Goal: Information Seeking & Learning: Learn about a topic

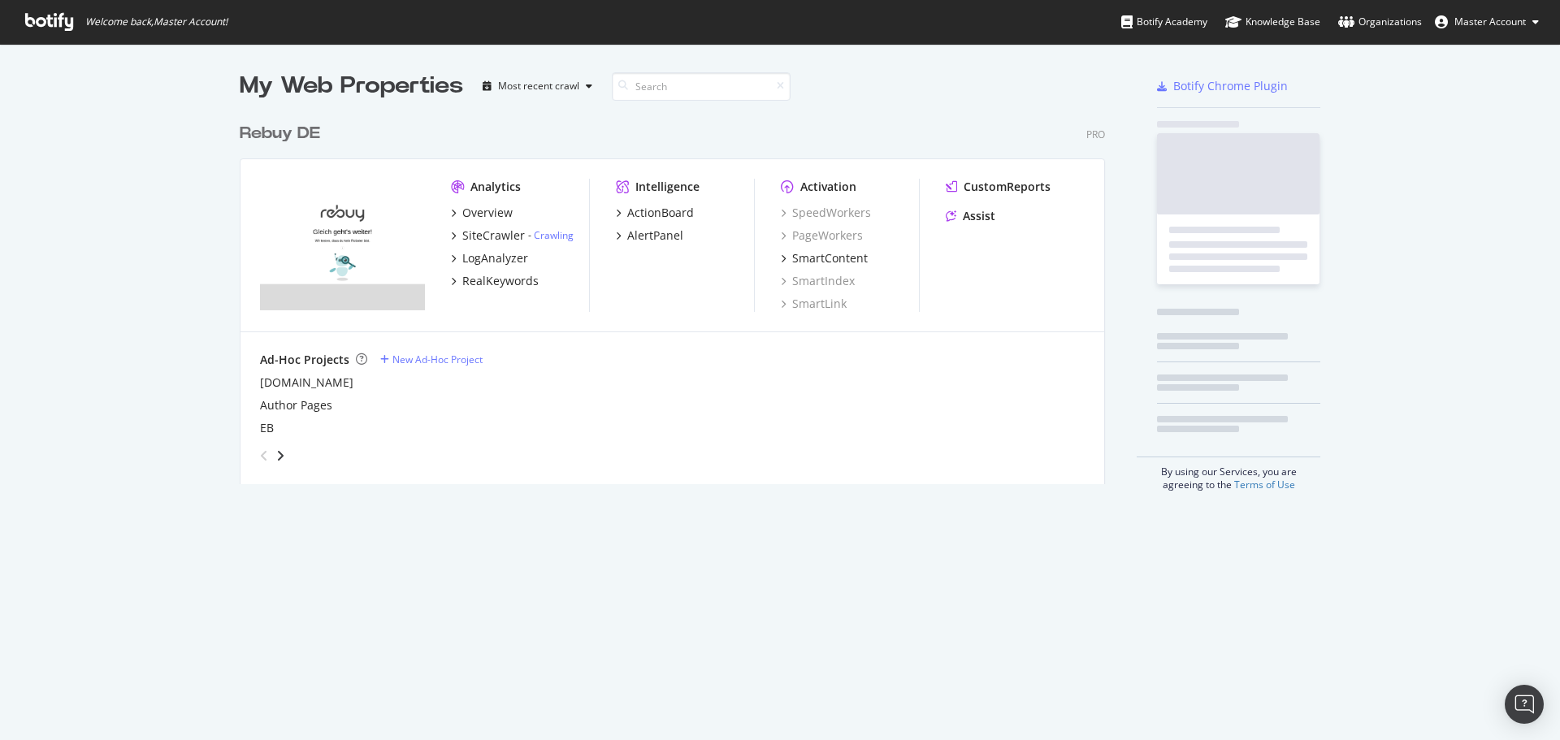
scroll to position [370, 866]
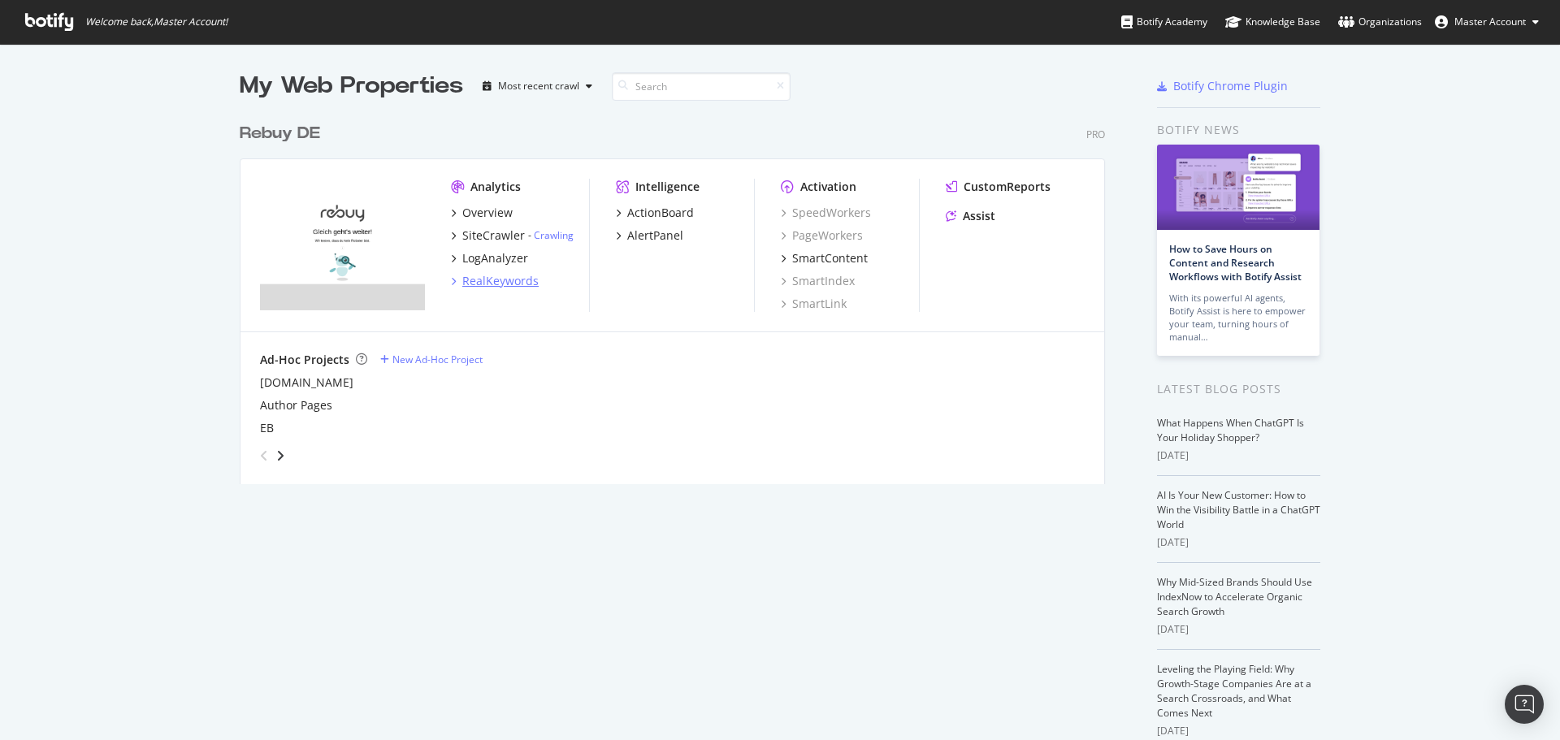
click at [497, 276] on div "RealKeywords" at bounding box center [500, 281] width 76 height 16
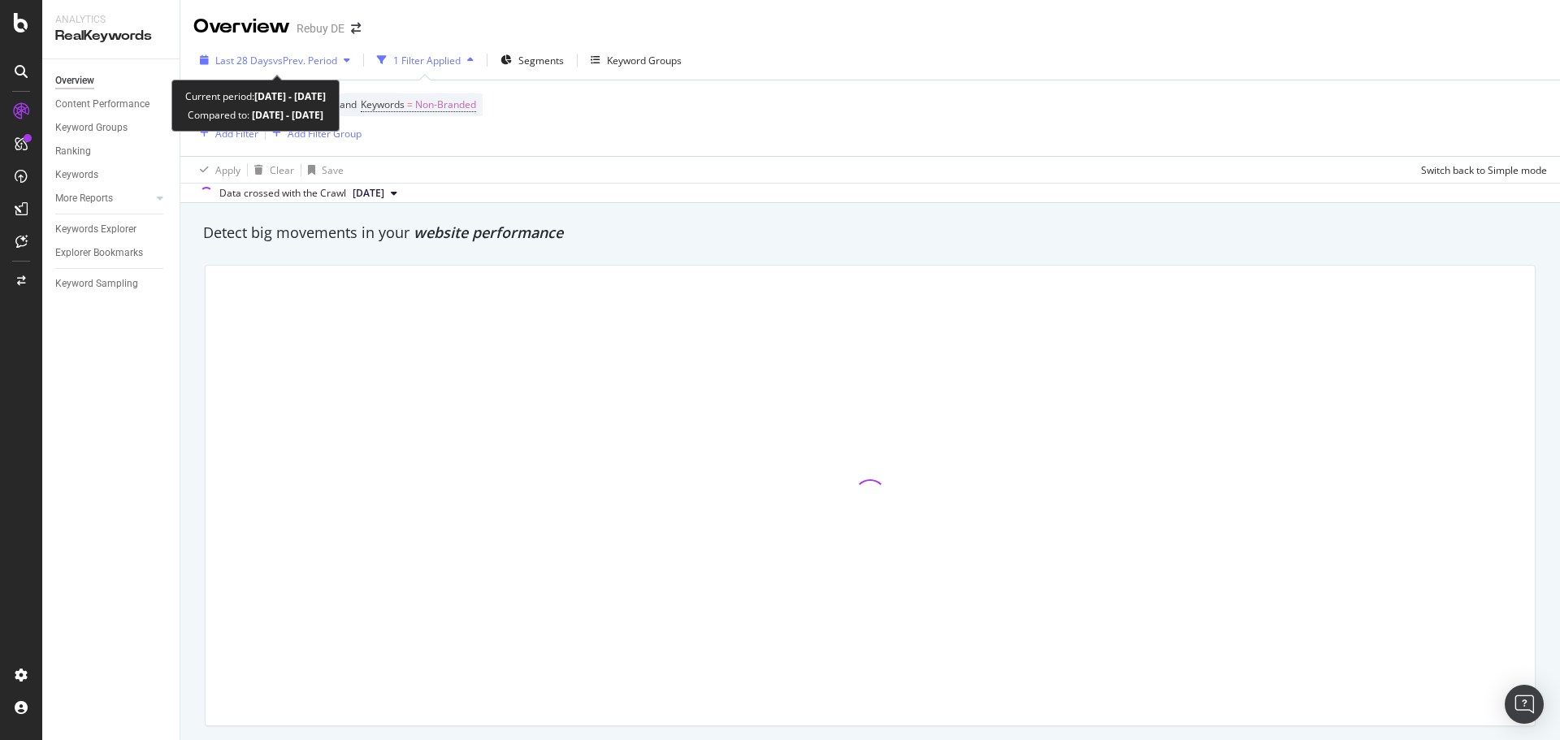
click at [326, 51] on div "Last 28 Days vs Prev. Period" at bounding box center [274, 60] width 163 height 24
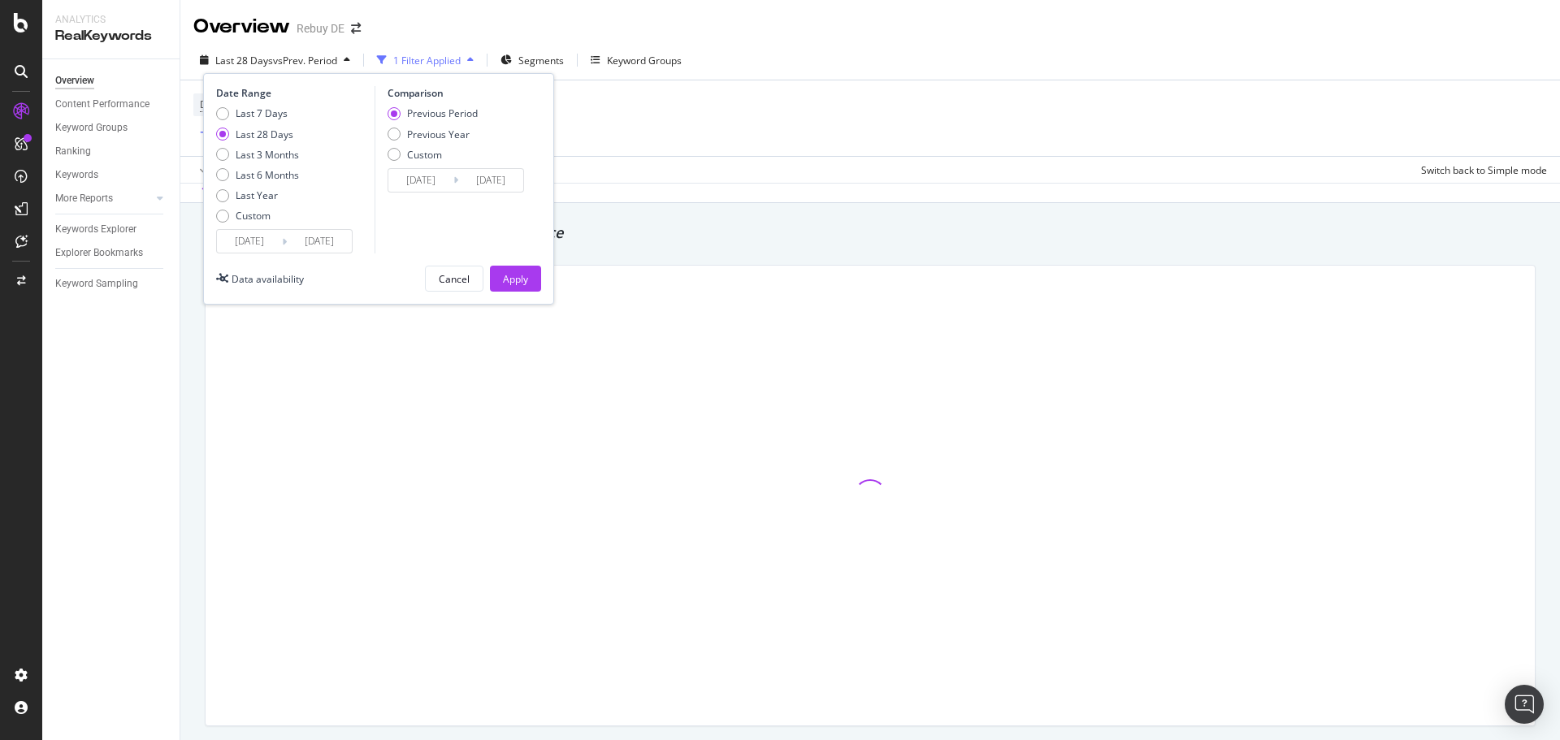
click at [262, 242] on input "[DATE]" at bounding box center [249, 241] width 65 height 23
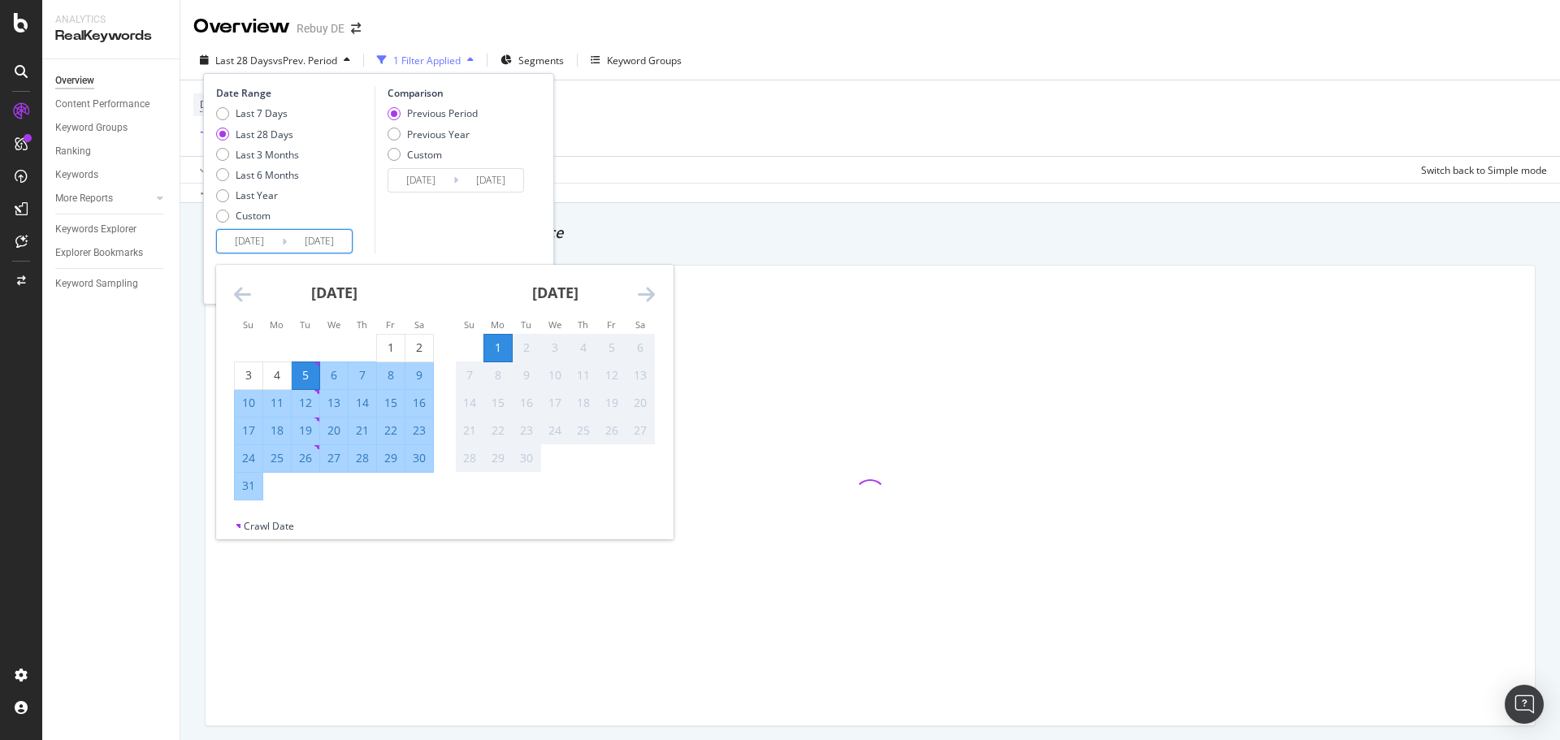
drag, startPoint x: 393, startPoint y: 354, endPoint x: 334, endPoint y: 397, distance: 73.3
click at [392, 352] on div "1" at bounding box center [391, 348] width 28 height 16
type input "[DATE]"
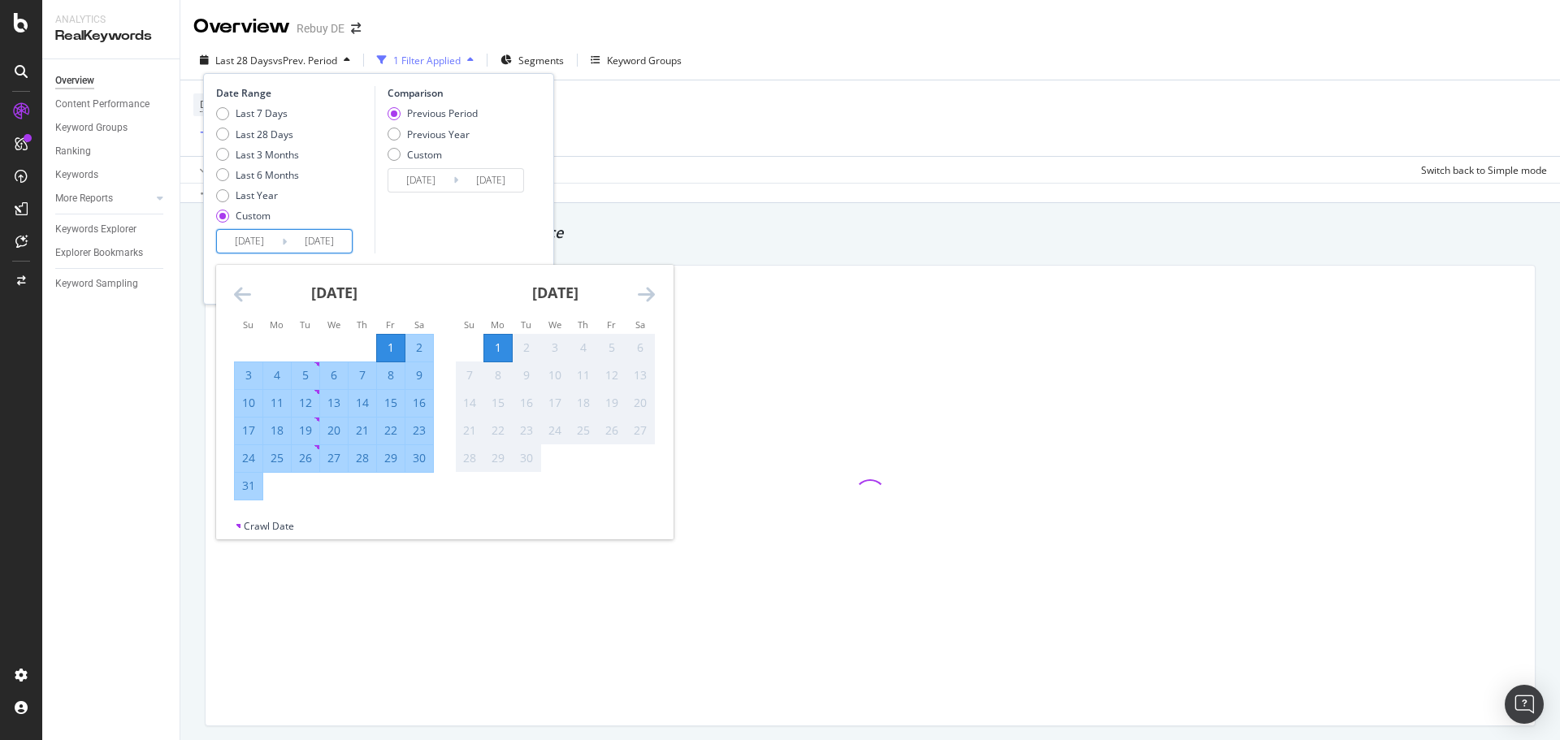
click at [245, 494] on div "31" at bounding box center [249, 486] width 28 height 16
type input "[DATE]"
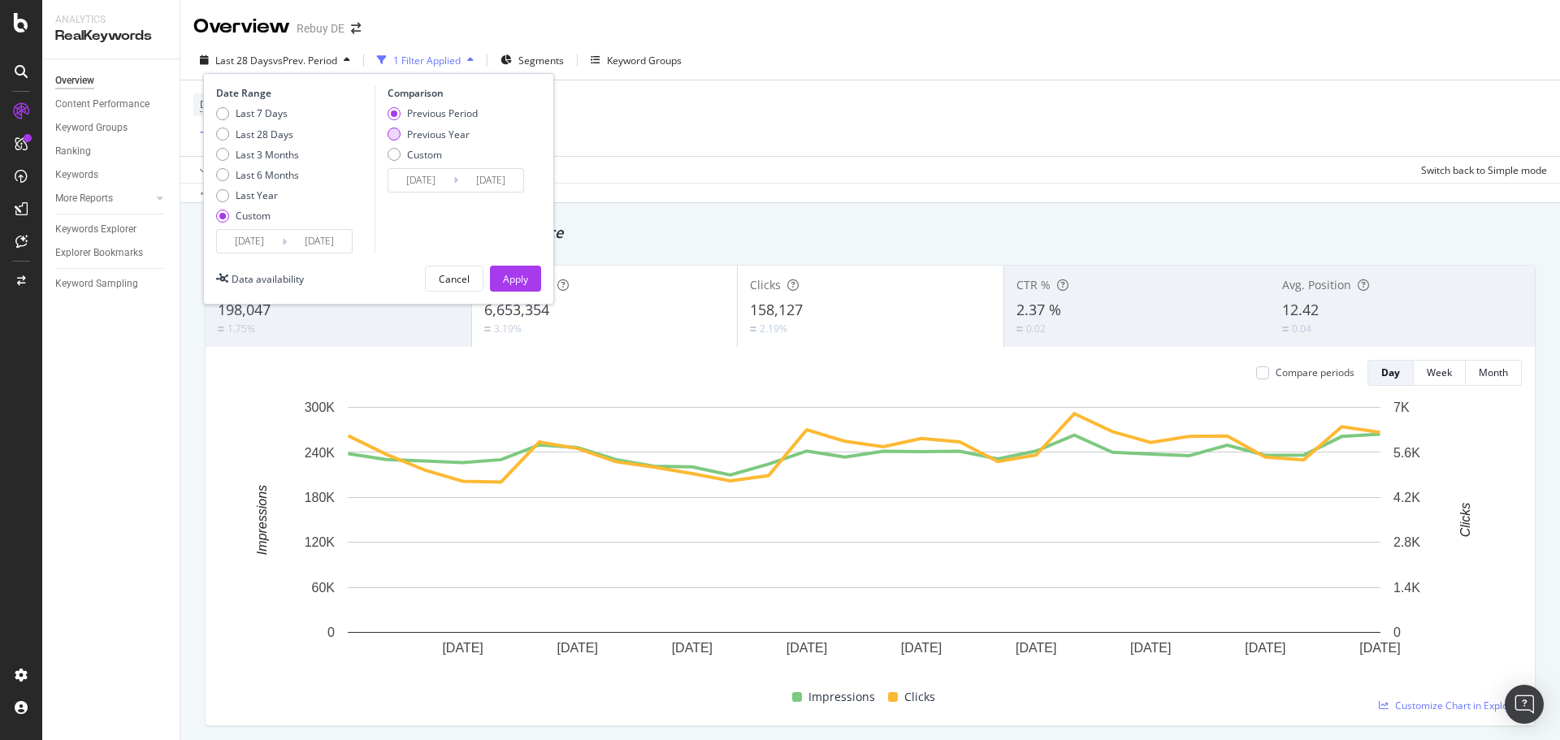
click at [458, 127] on div "Previous Period Previous Year Custom" at bounding box center [433, 136] width 90 height 61
click at [456, 136] on div "Previous Year" at bounding box center [438, 135] width 63 height 14
type input "[DATE]"
click at [528, 281] on button "Apply" at bounding box center [515, 279] width 51 height 26
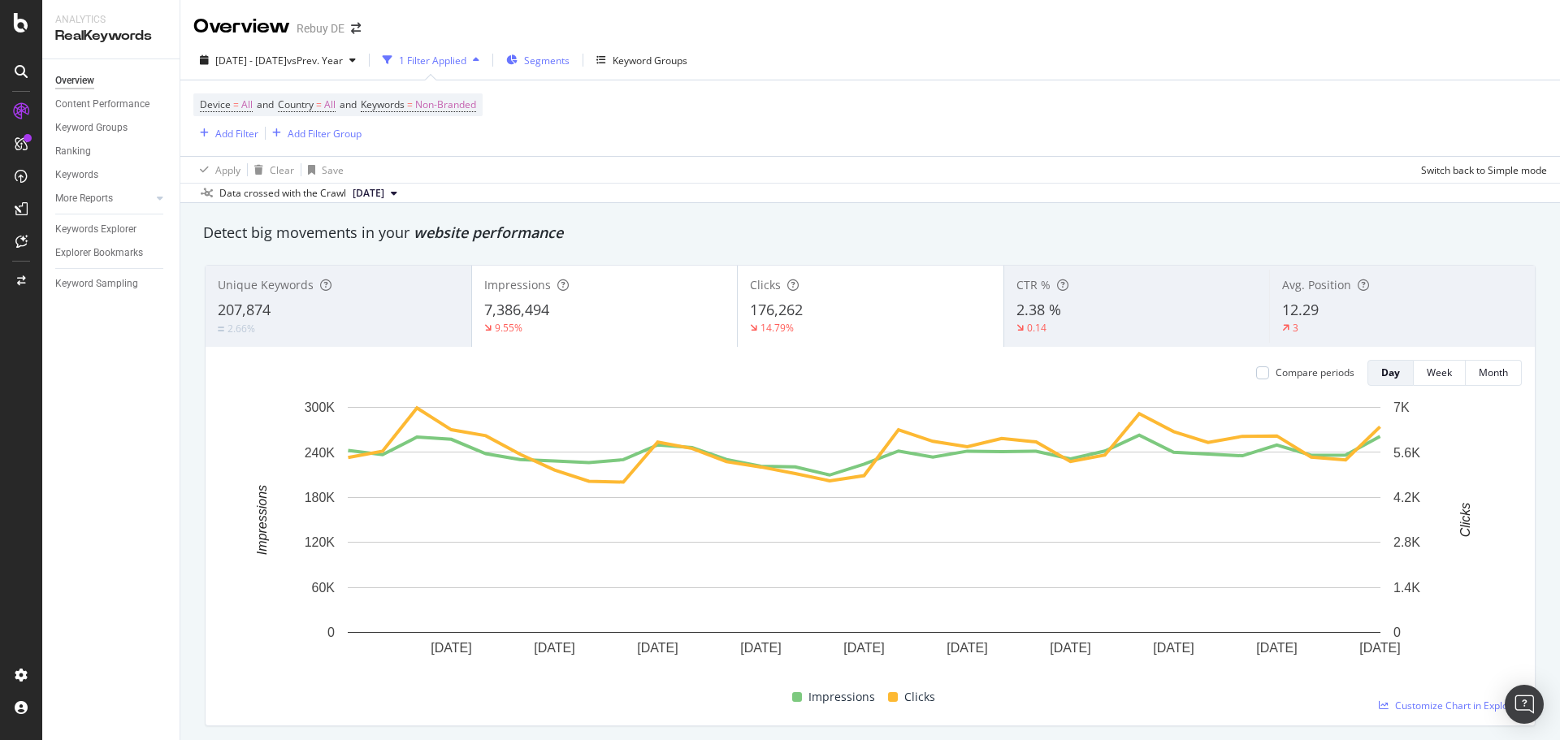
click at [570, 64] on span "Segments" at bounding box center [547, 61] width 46 height 14
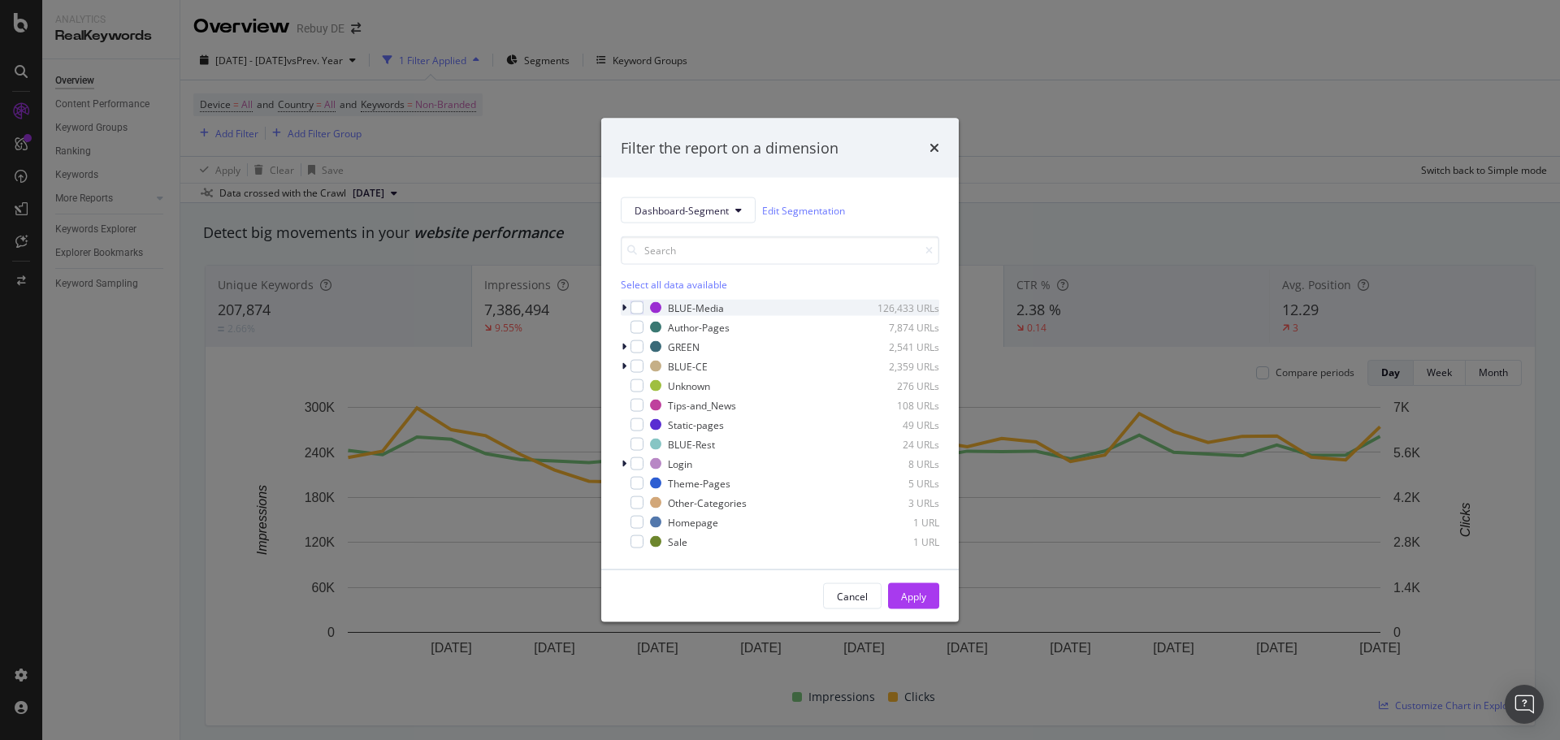
click at [645, 306] on div "BLUE-Media 126,433 URLs" at bounding box center [780, 308] width 319 height 16
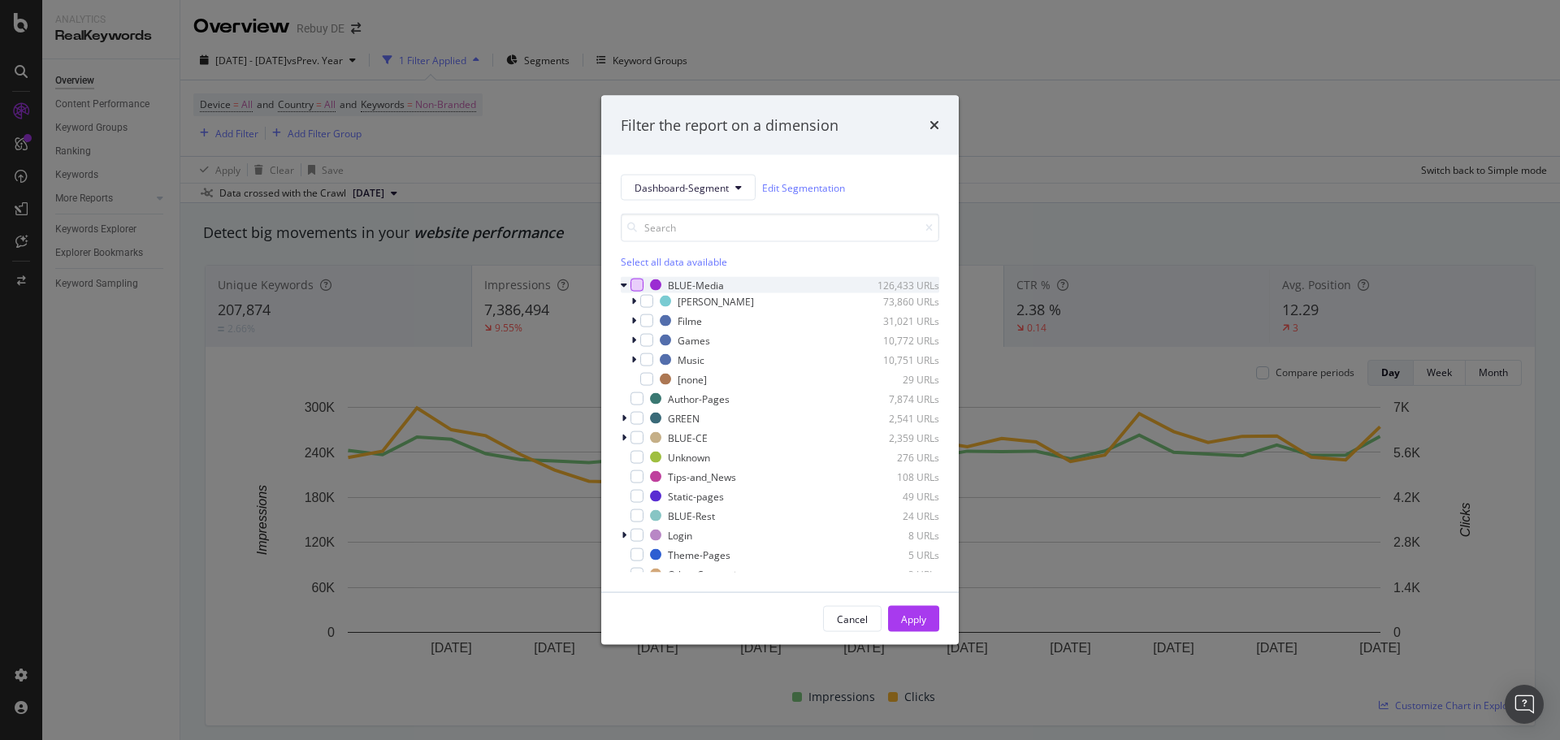
click at [637, 285] on div "modal" at bounding box center [637, 285] width 13 height 13
click at [914, 627] on div "Apply" at bounding box center [913, 619] width 25 height 24
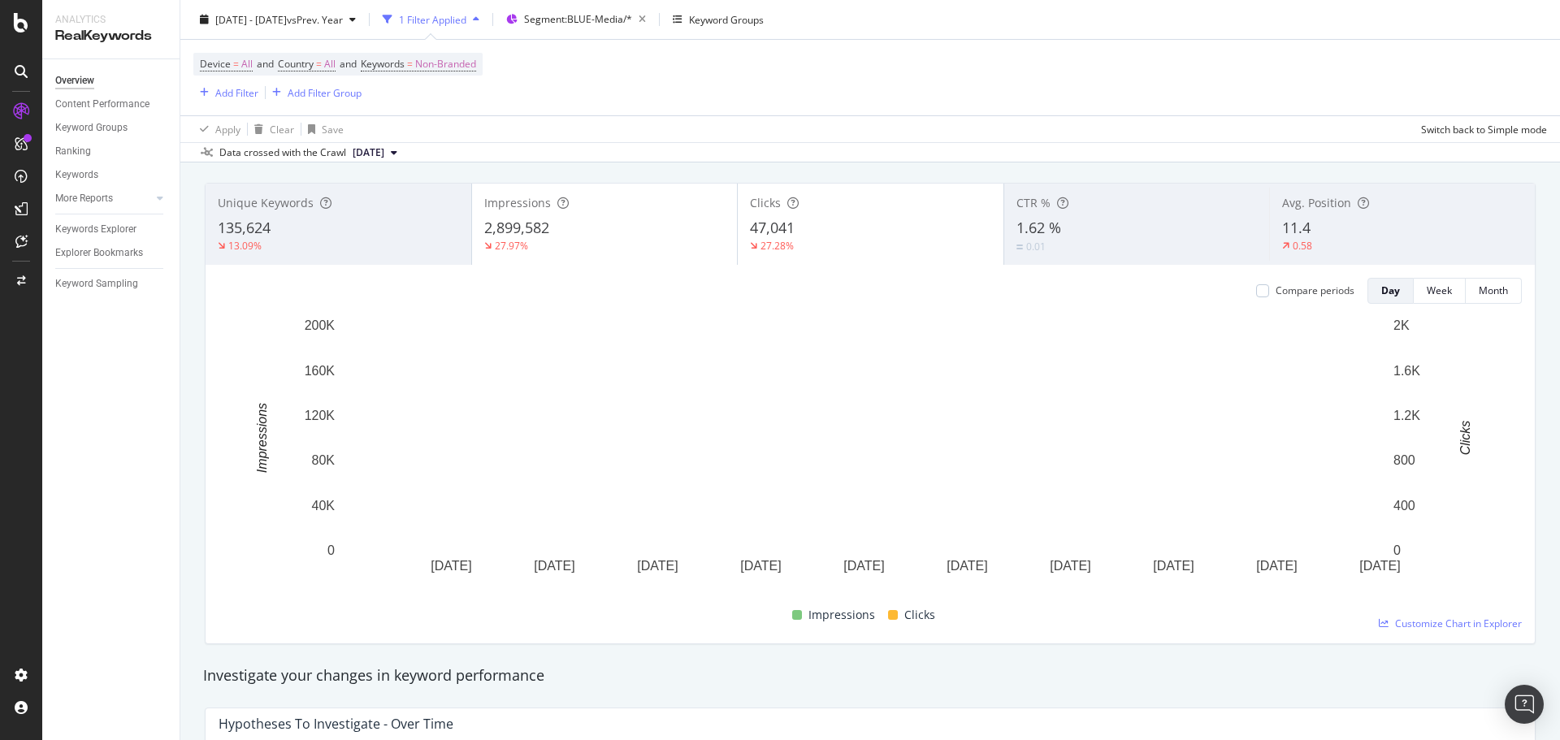
scroll to position [488, 0]
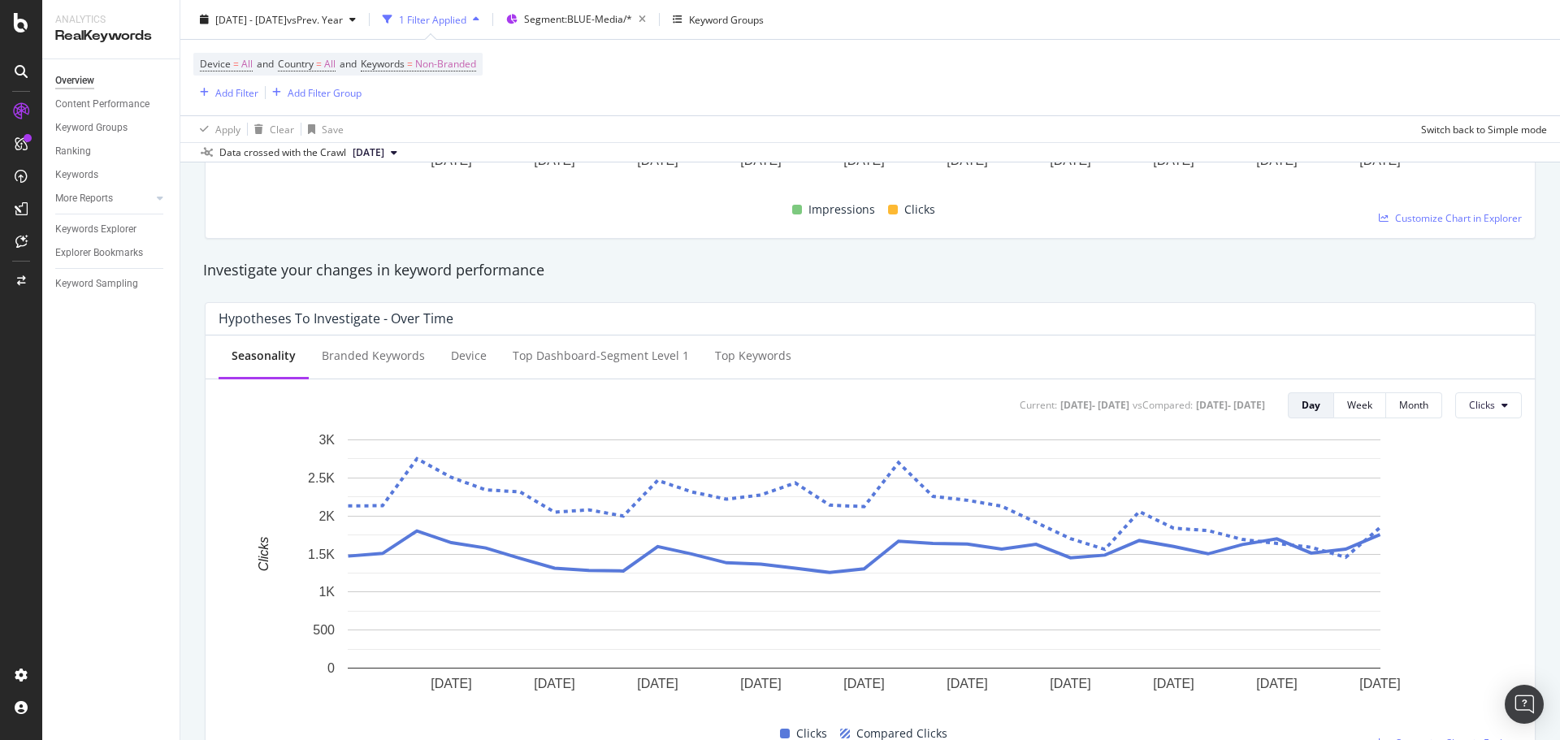
click at [101, 212] on div "Overview Content Performance Keyword Groups Ranking Keywords More Reports Count…" at bounding box center [110, 399] width 137 height 681
click at [104, 224] on div "Keywords Explorer" at bounding box center [95, 229] width 81 height 17
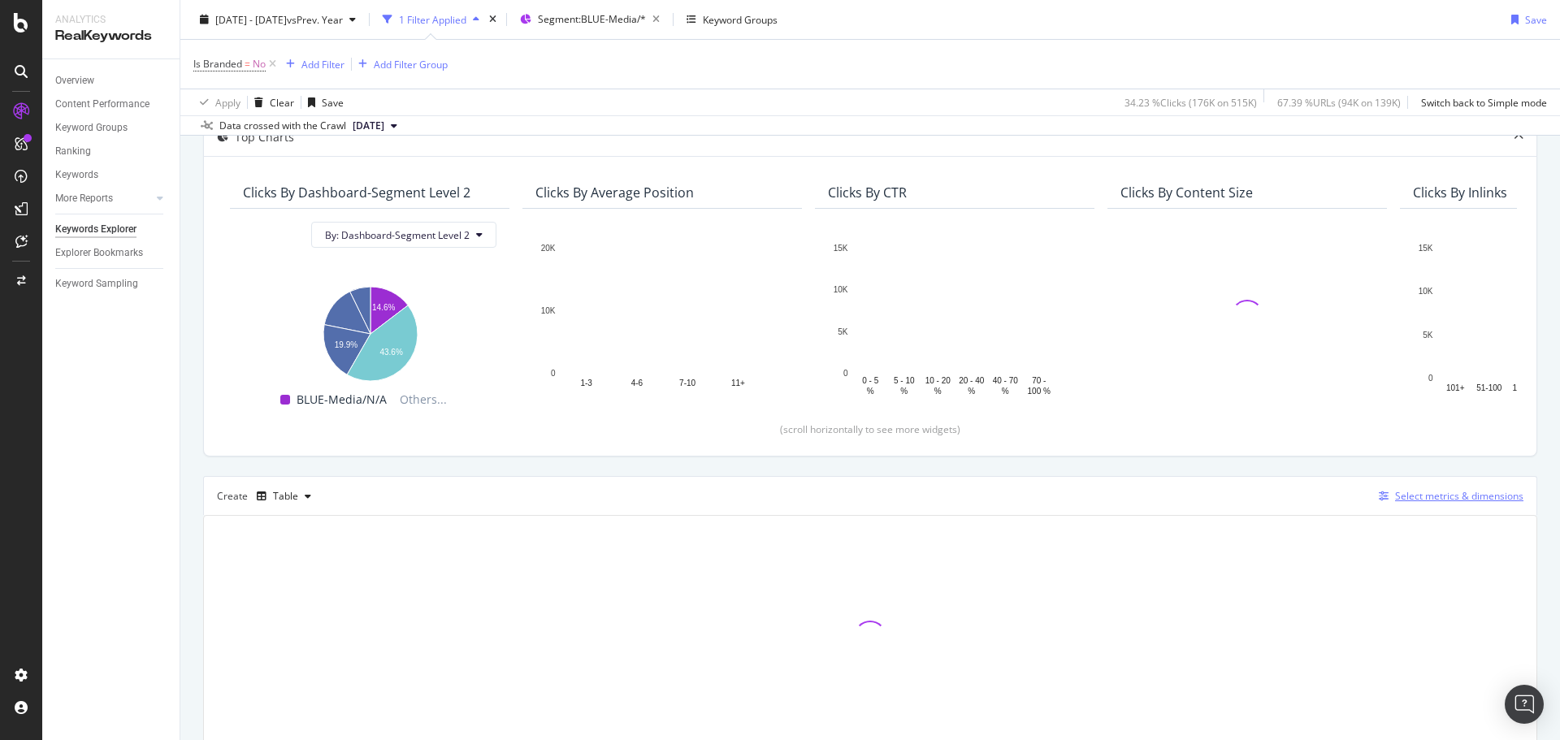
scroll to position [158, 0]
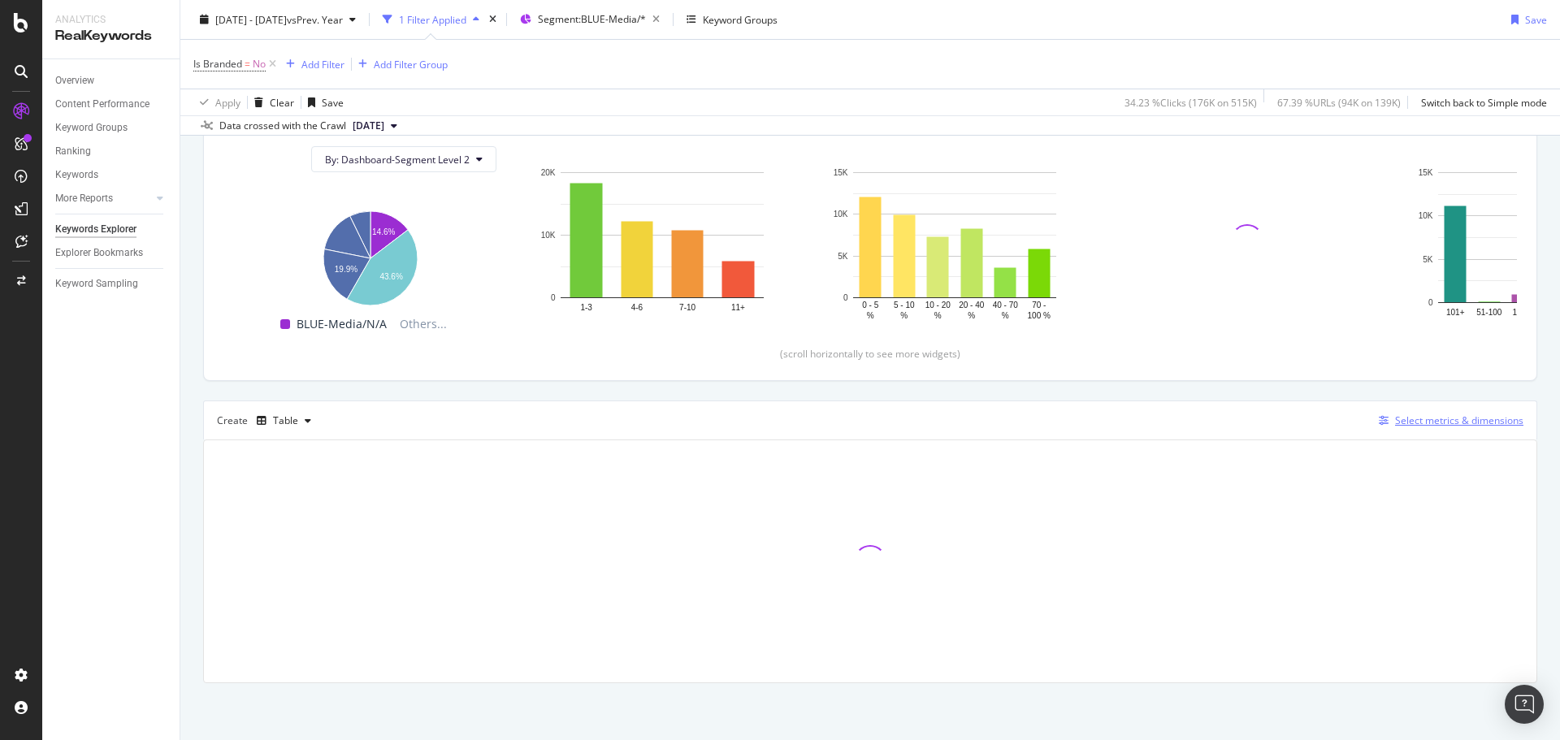
click at [1437, 423] on div "Select metrics & dimensions" at bounding box center [1459, 421] width 128 height 14
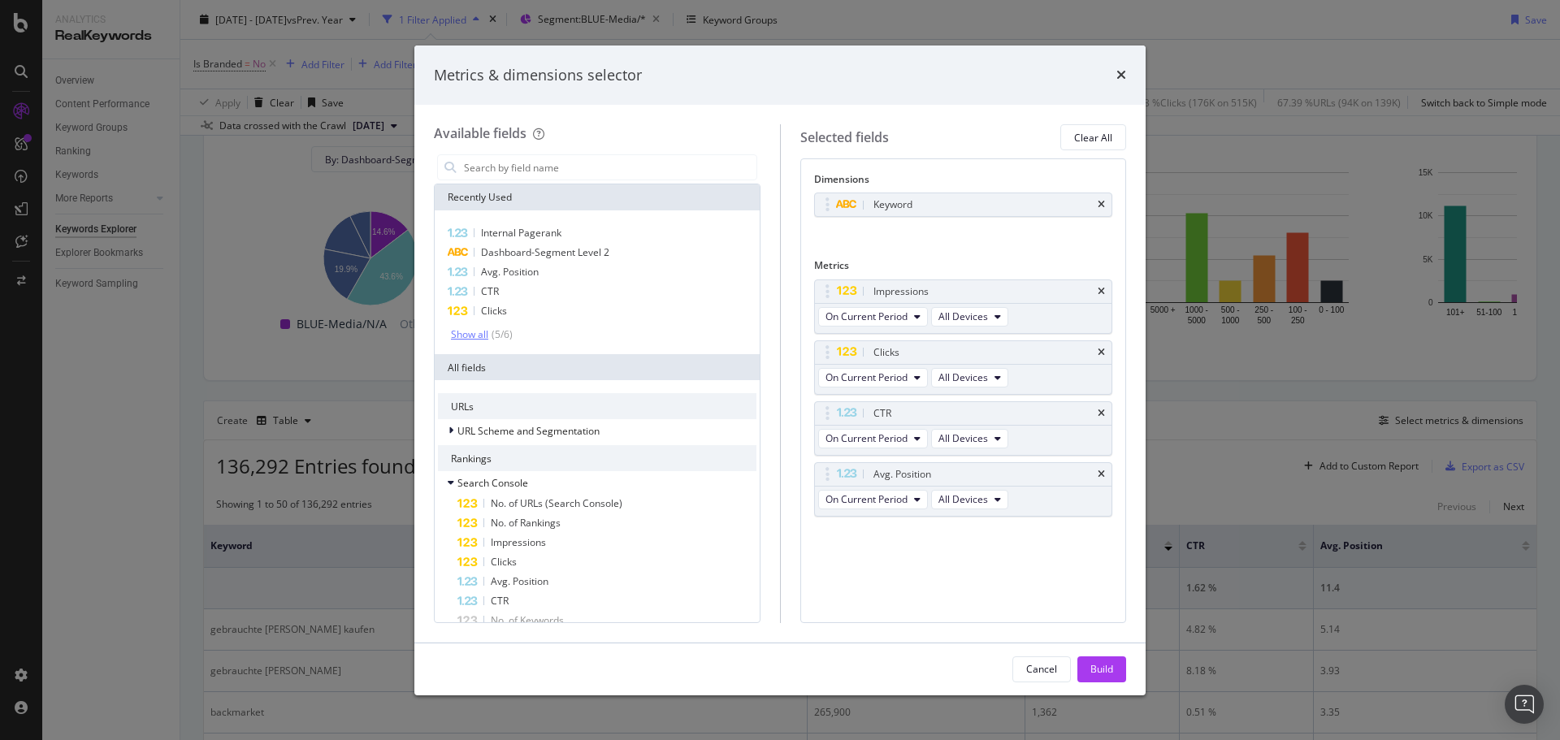
click at [475, 342] on div "Internal Pagerank Dashboard-Segment Level 2 Avg. Position CTR Clicks Show all (…" at bounding box center [597, 282] width 325 height 144
click at [472, 336] on div "Show all" at bounding box center [469, 334] width 37 height 11
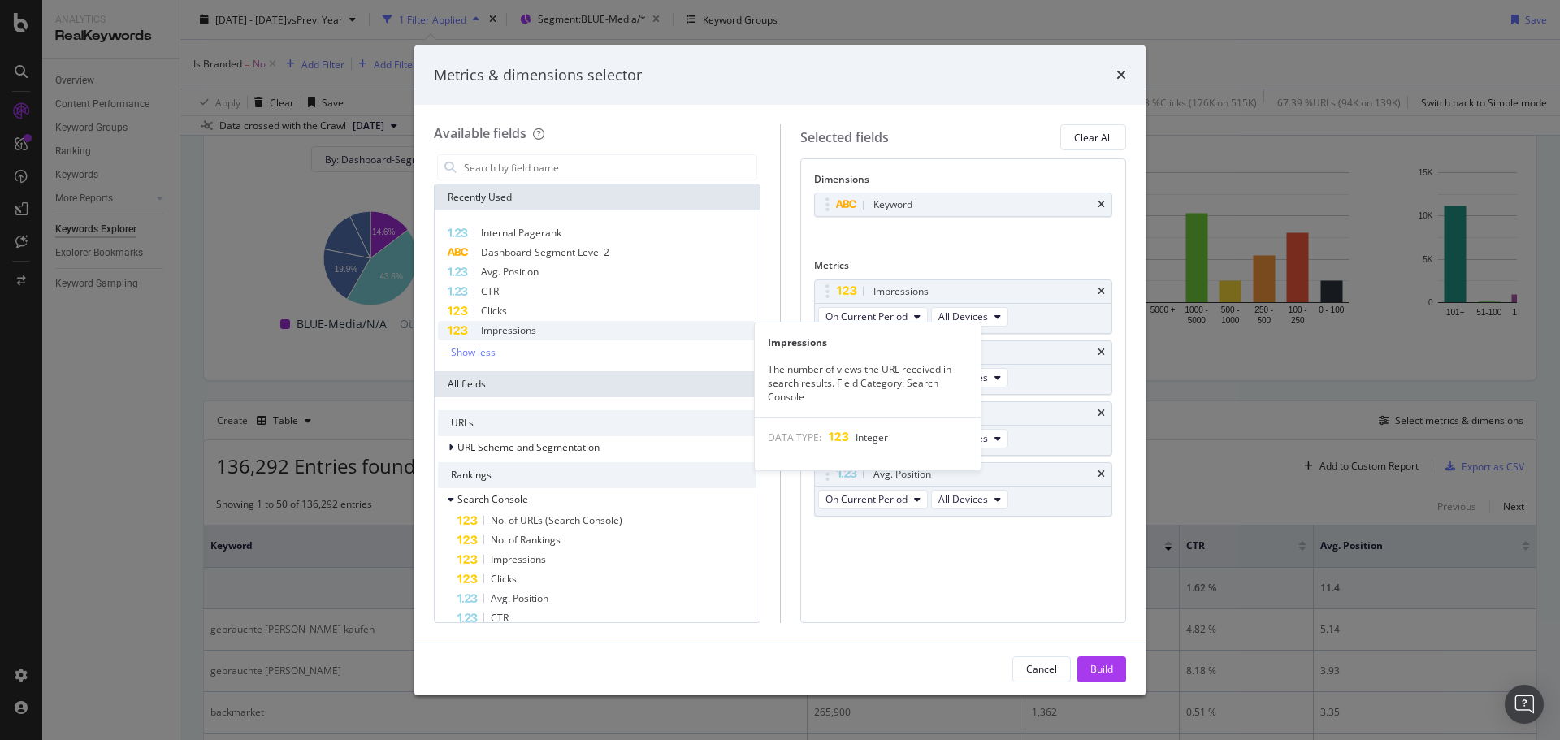
click at [492, 332] on span "Impressions" at bounding box center [508, 330] width 55 height 14
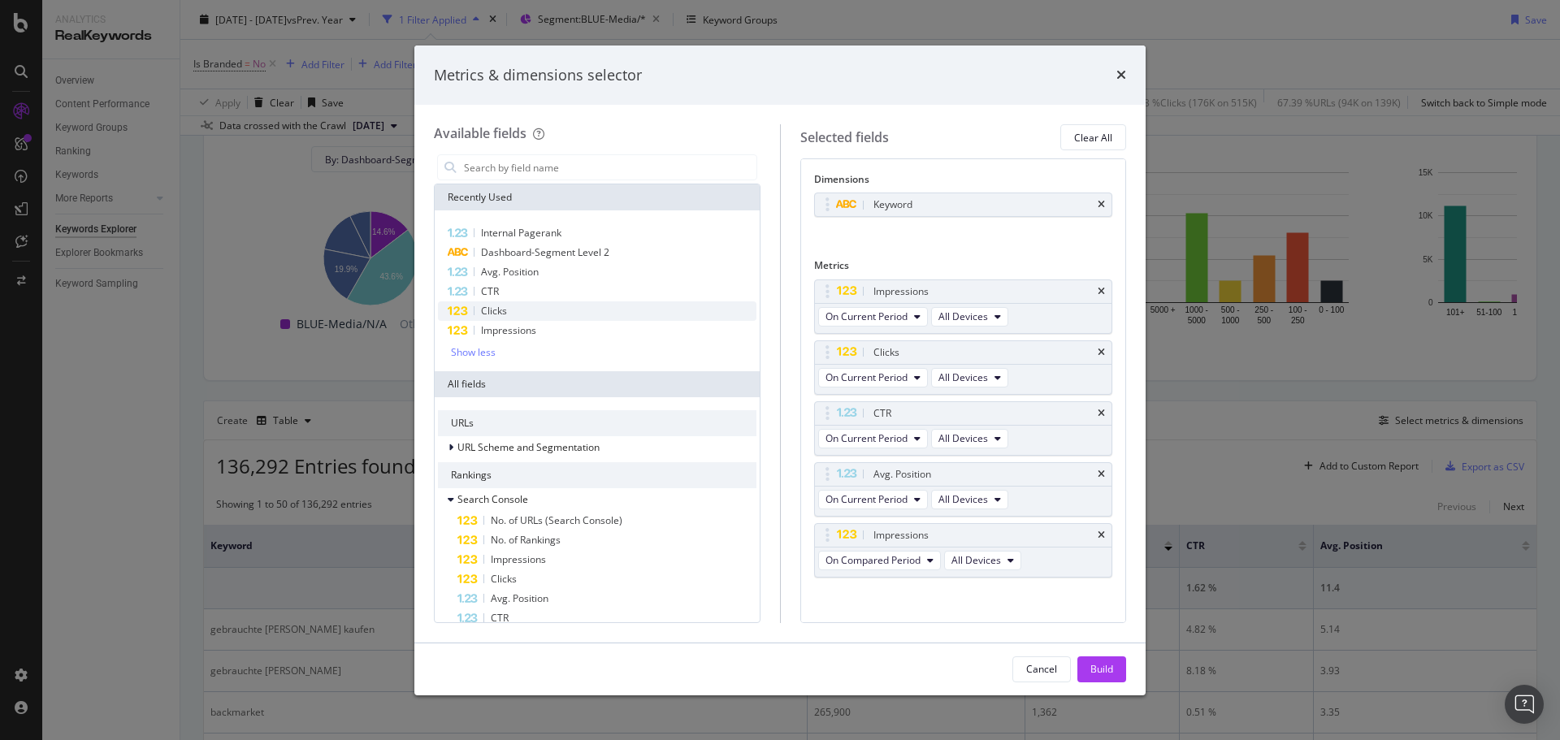
click at [494, 315] on span "Clicks" at bounding box center [494, 311] width 26 height 14
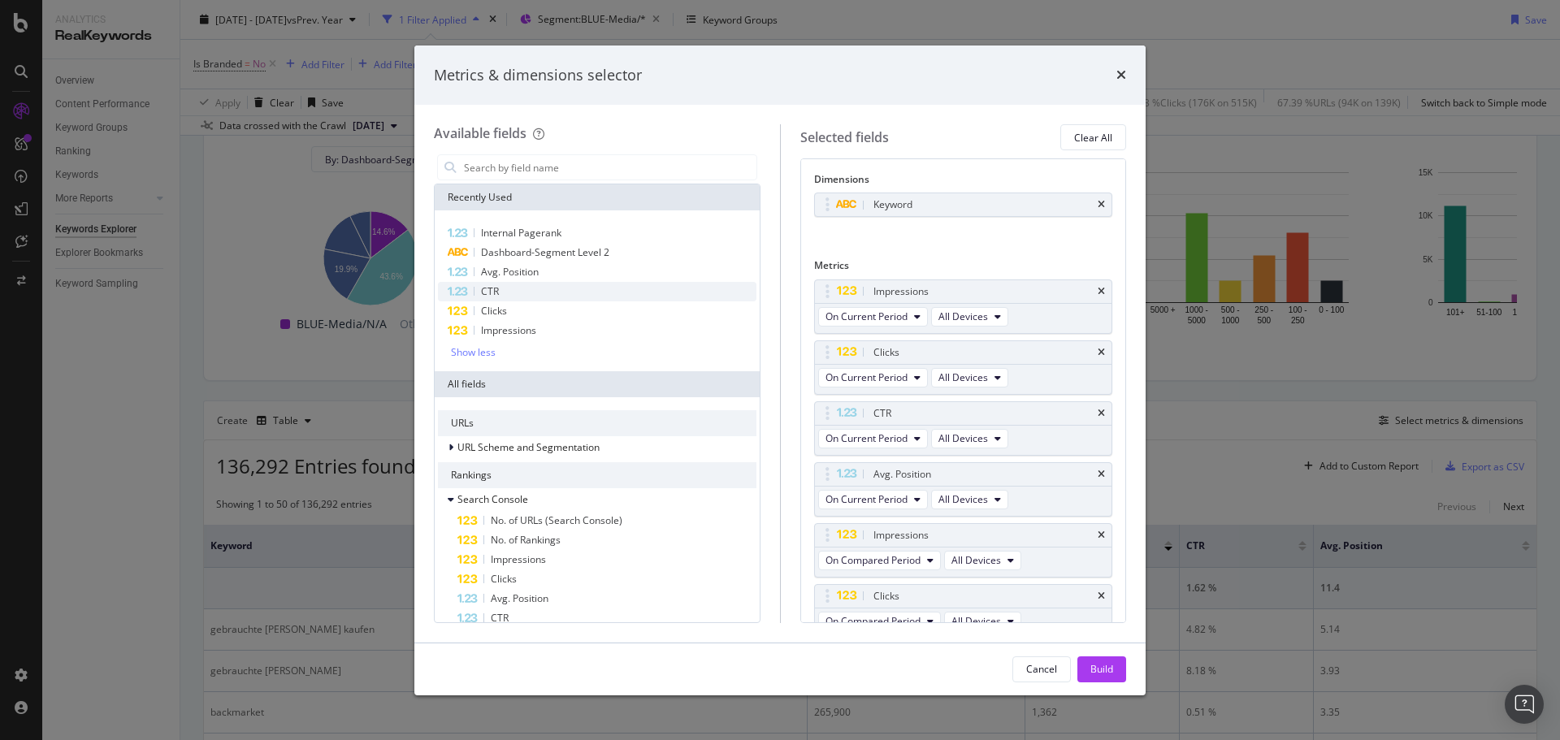
scroll to position [16, 0]
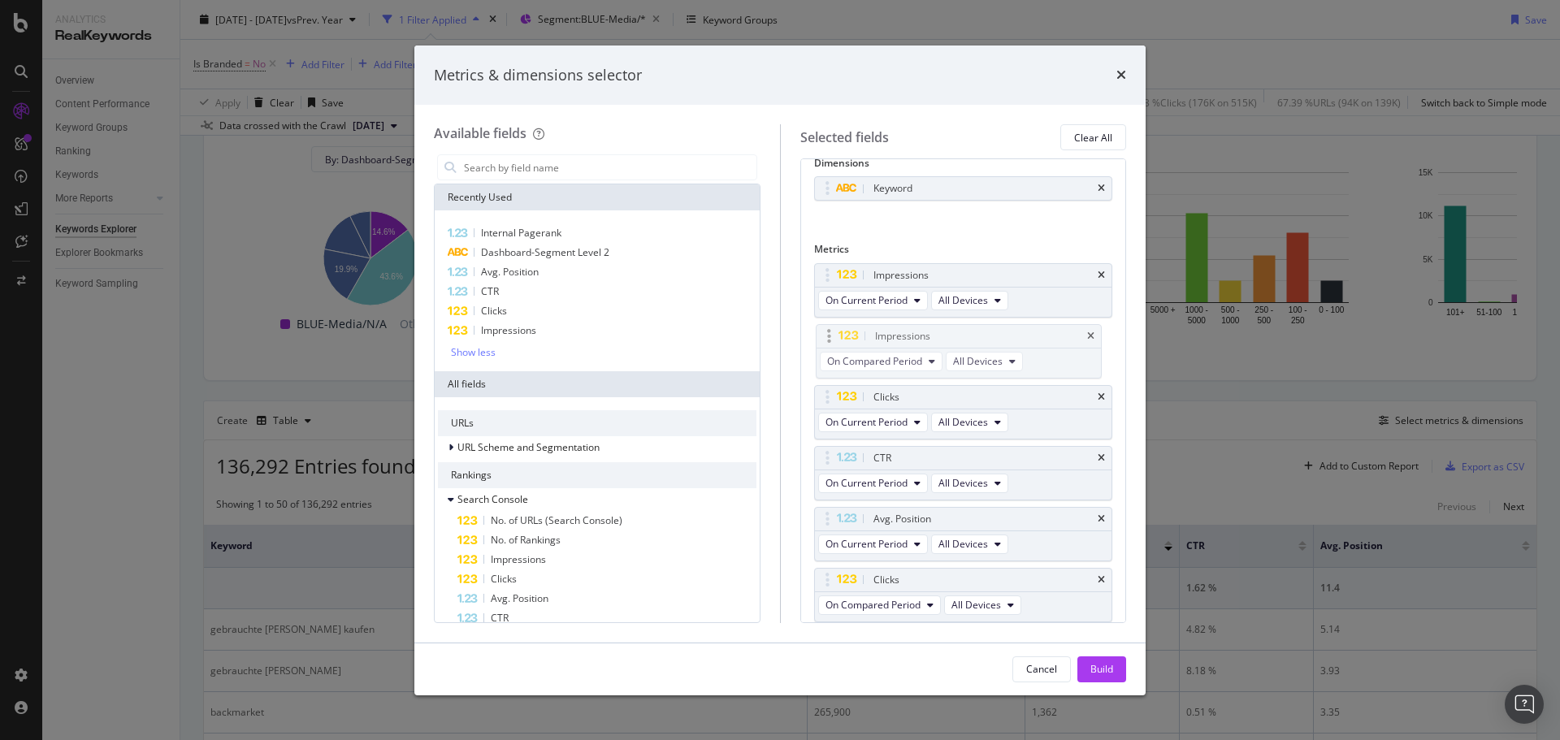
drag, startPoint x: 826, startPoint y: 515, endPoint x: 828, endPoint y: 332, distance: 182.9
click at [828, 332] on body "Analytics RealKeywords Overview Content Performance Keyword Groups Ranking Keyw…" at bounding box center [780, 370] width 1560 height 740
click at [864, 360] on span "On Compared Period" at bounding box center [873, 361] width 95 height 14
click at [922, 481] on span "Diff. between Periods - Value" at bounding box center [910, 481] width 157 height 15
drag, startPoint x: 841, startPoint y: 584, endPoint x: 845, endPoint y: 459, distance: 124.4
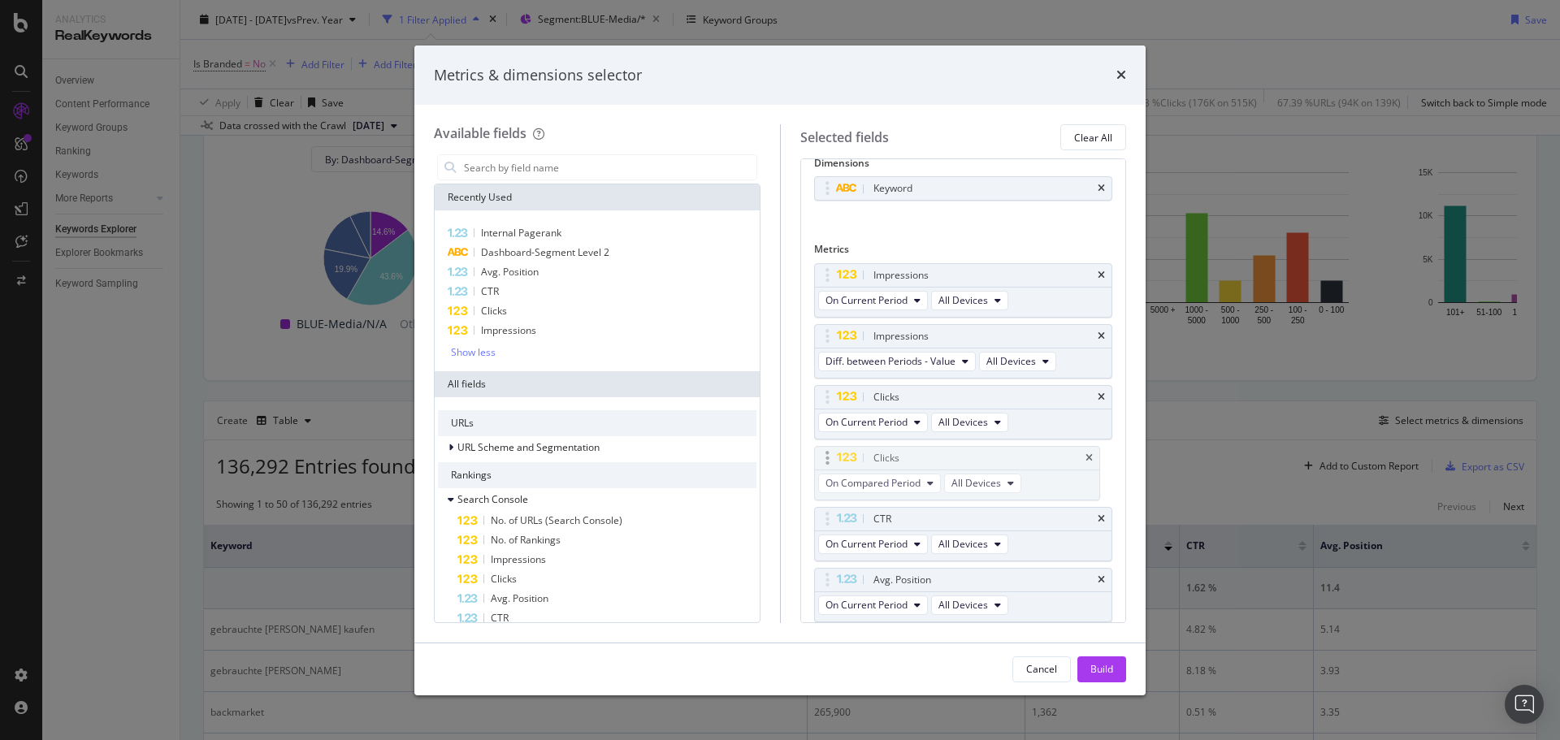
click at [845, 459] on body "Analytics RealKeywords Overview Content Performance Keyword Groups Ranking Keyw…" at bounding box center [780, 370] width 1560 height 740
click at [889, 486] on span "On Compared Period" at bounding box center [873, 483] width 95 height 14
drag, startPoint x: 915, startPoint y: 603, endPoint x: 890, endPoint y: 591, distance: 28.0
click at [914, 603] on span "Diff. between Periods - Value" at bounding box center [910, 603] width 157 height 15
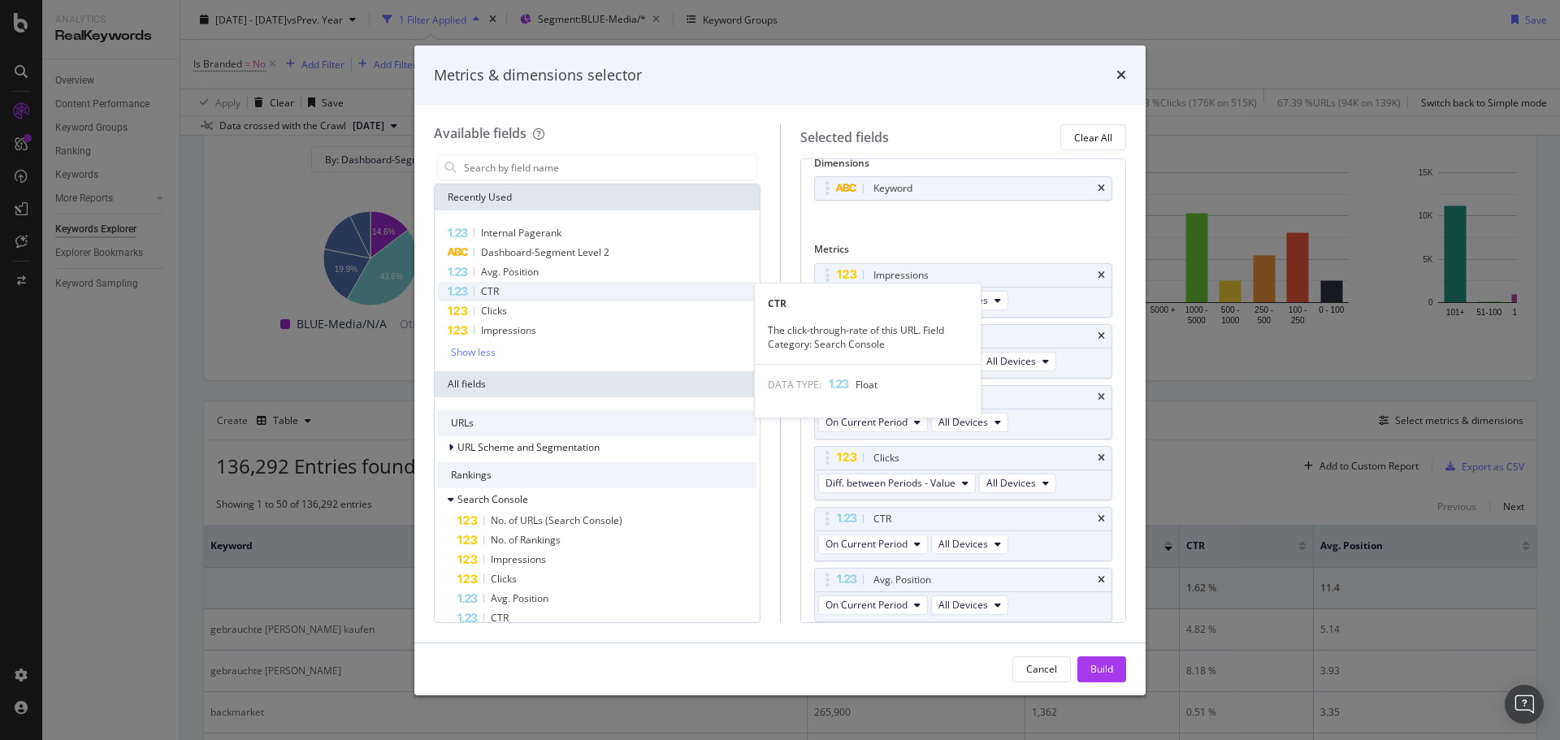
click at [502, 296] on div "CTR" at bounding box center [597, 292] width 319 height 20
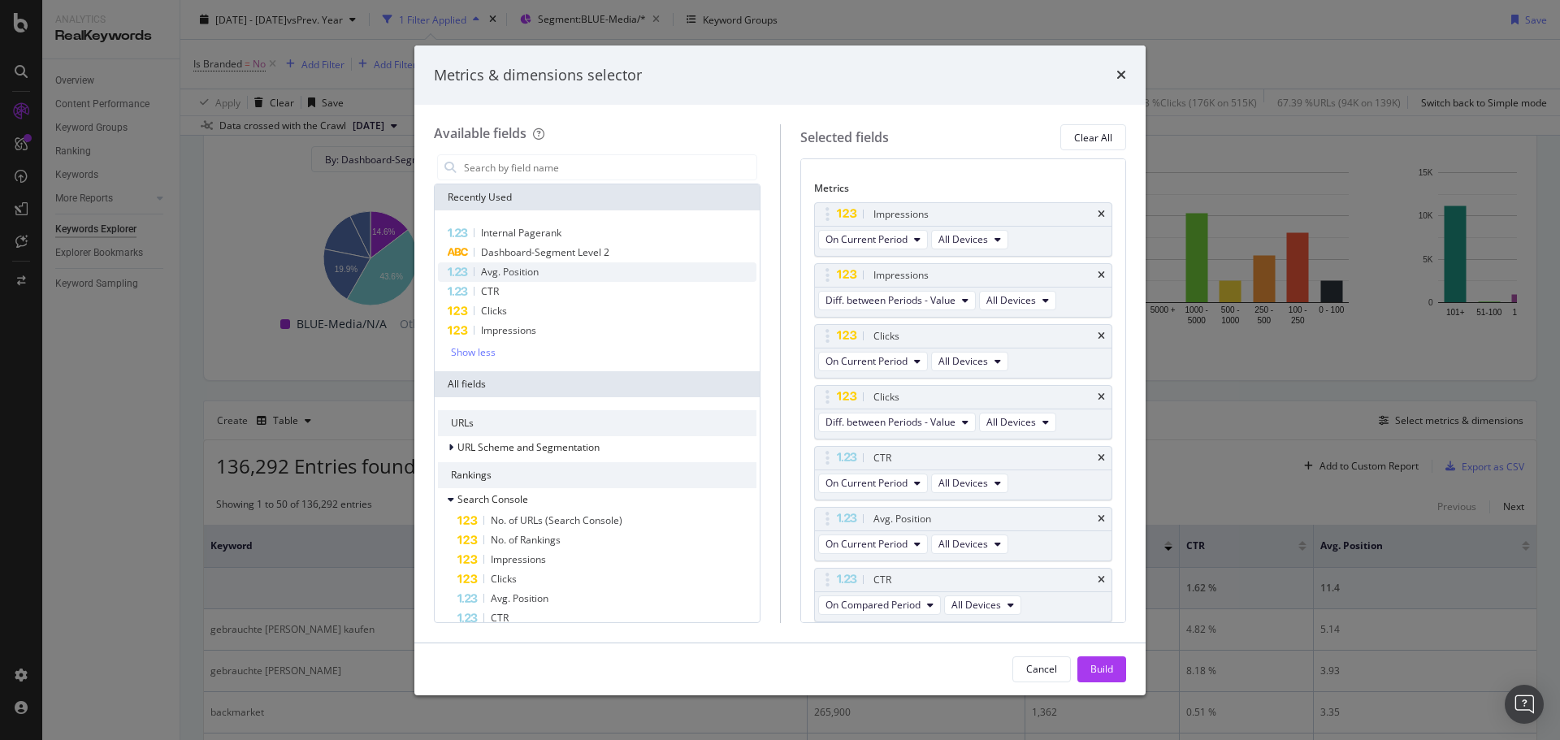
click at [506, 279] on span "Avg. Position" at bounding box center [510, 272] width 58 height 14
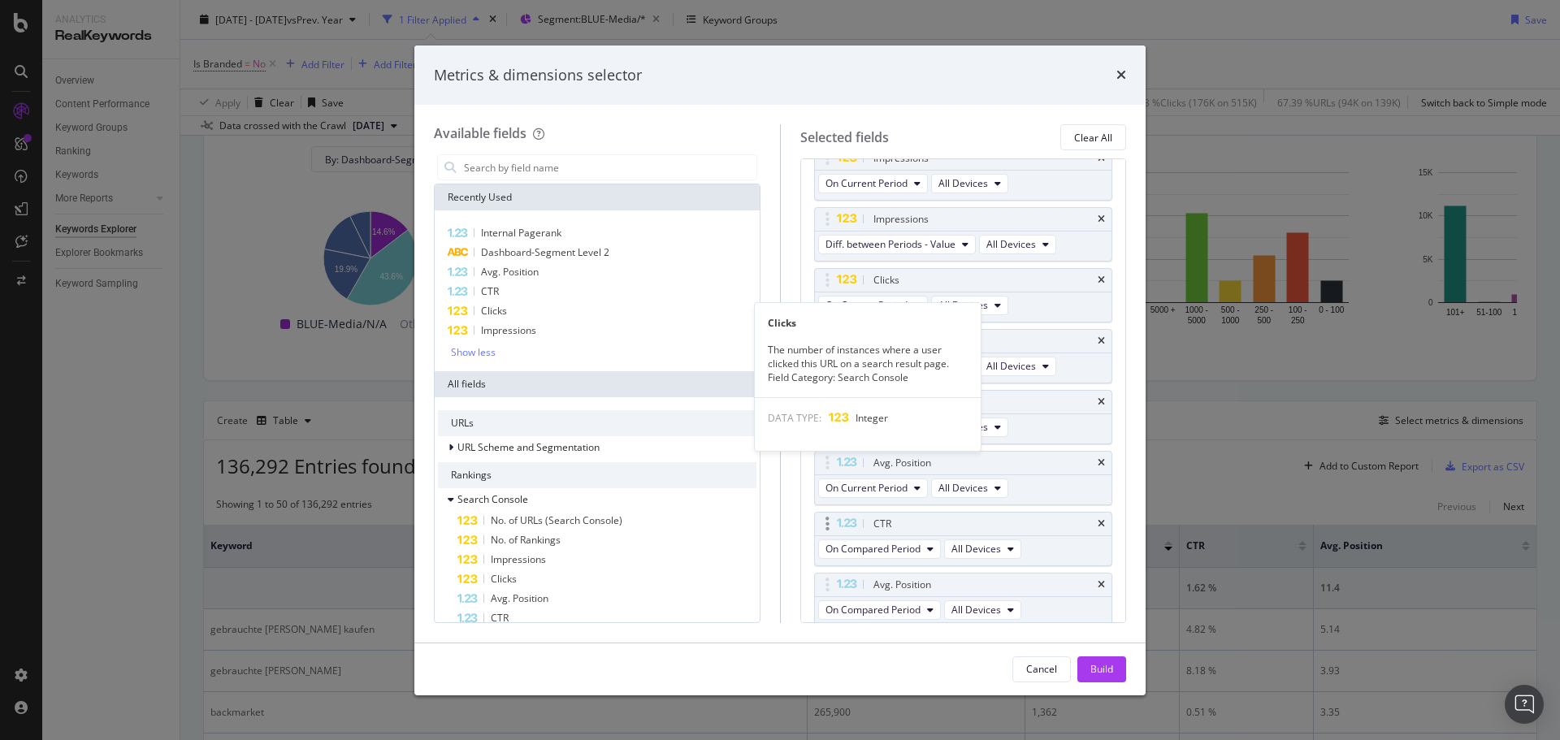
scroll to position [138, 0]
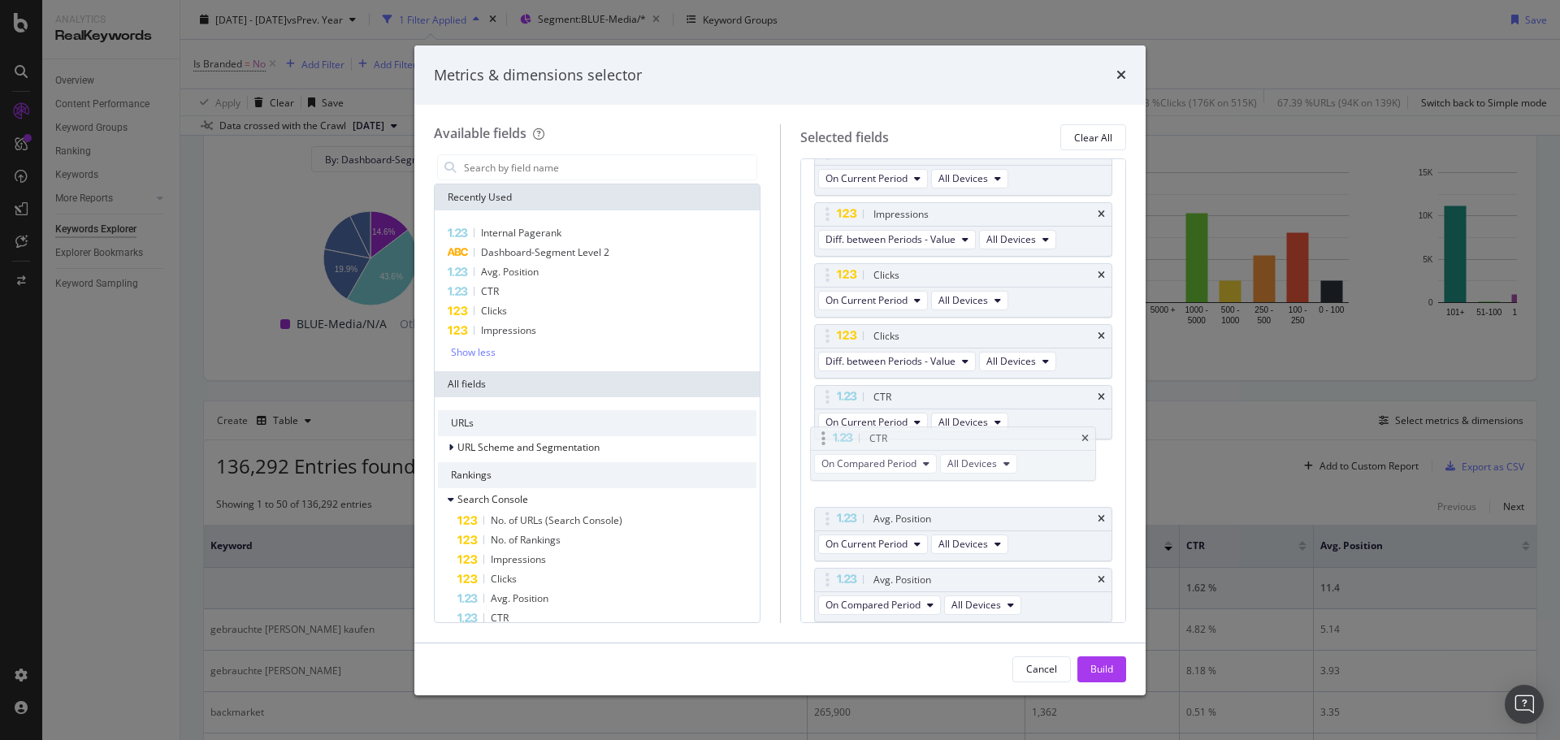
drag, startPoint x: 829, startPoint y: 519, endPoint x: 822, endPoint y: 443, distance: 76.7
click at [822, 443] on body "Analytics RealKeywords Overview Content Performance Keyword Groups Ranking Keyw…" at bounding box center [780, 370] width 1560 height 740
click at [865, 479] on span "On Compared Period" at bounding box center [873, 483] width 95 height 14
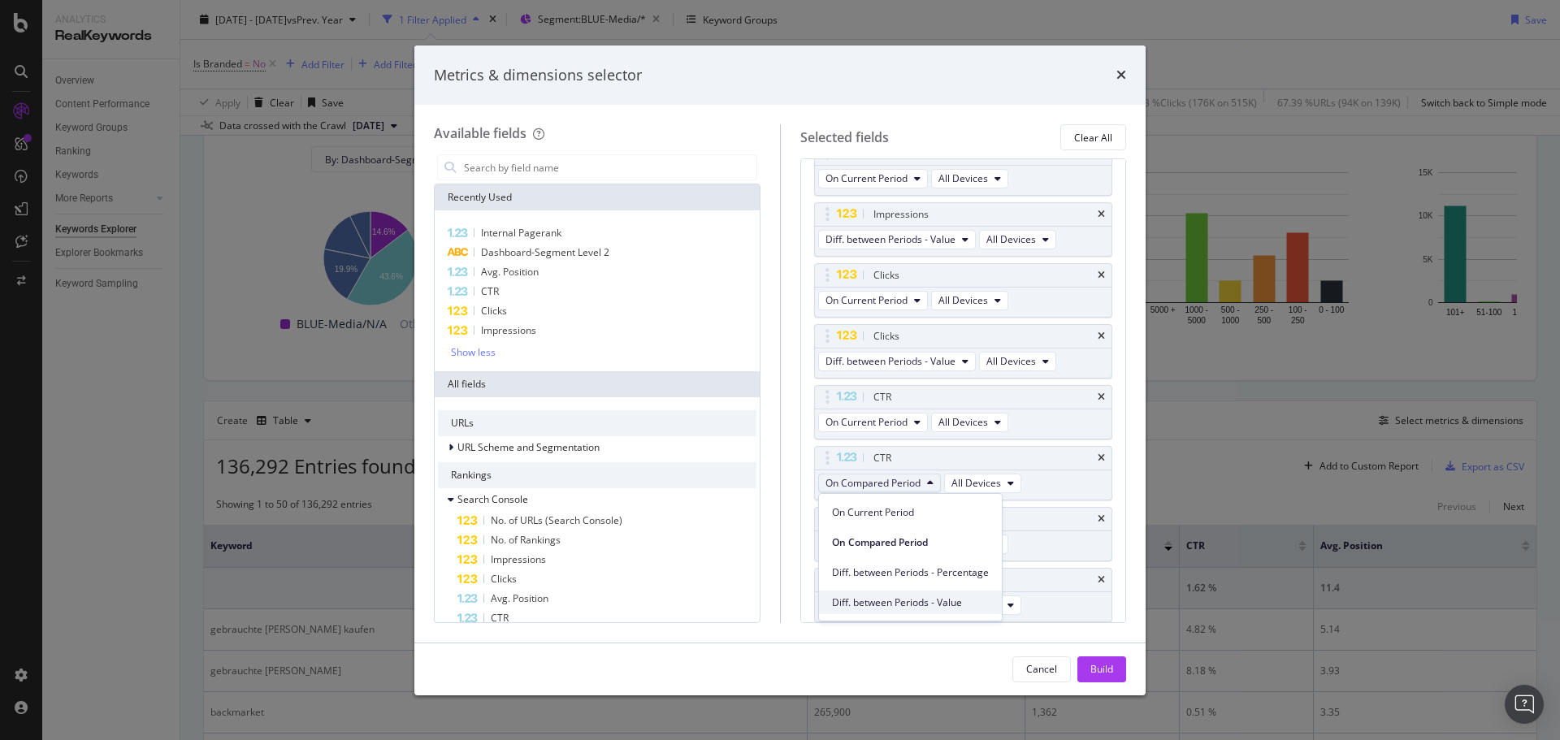
click at [904, 604] on span "Diff. between Periods - Value" at bounding box center [910, 603] width 157 height 15
click at [882, 606] on span "On Compared Period" at bounding box center [873, 605] width 95 height 14
click at [900, 576] on span "Diff. between Periods - Value" at bounding box center [910, 577] width 157 height 15
click at [1094, 665] on div "Build" at bounding box center [1102, 669] width 23 height 14
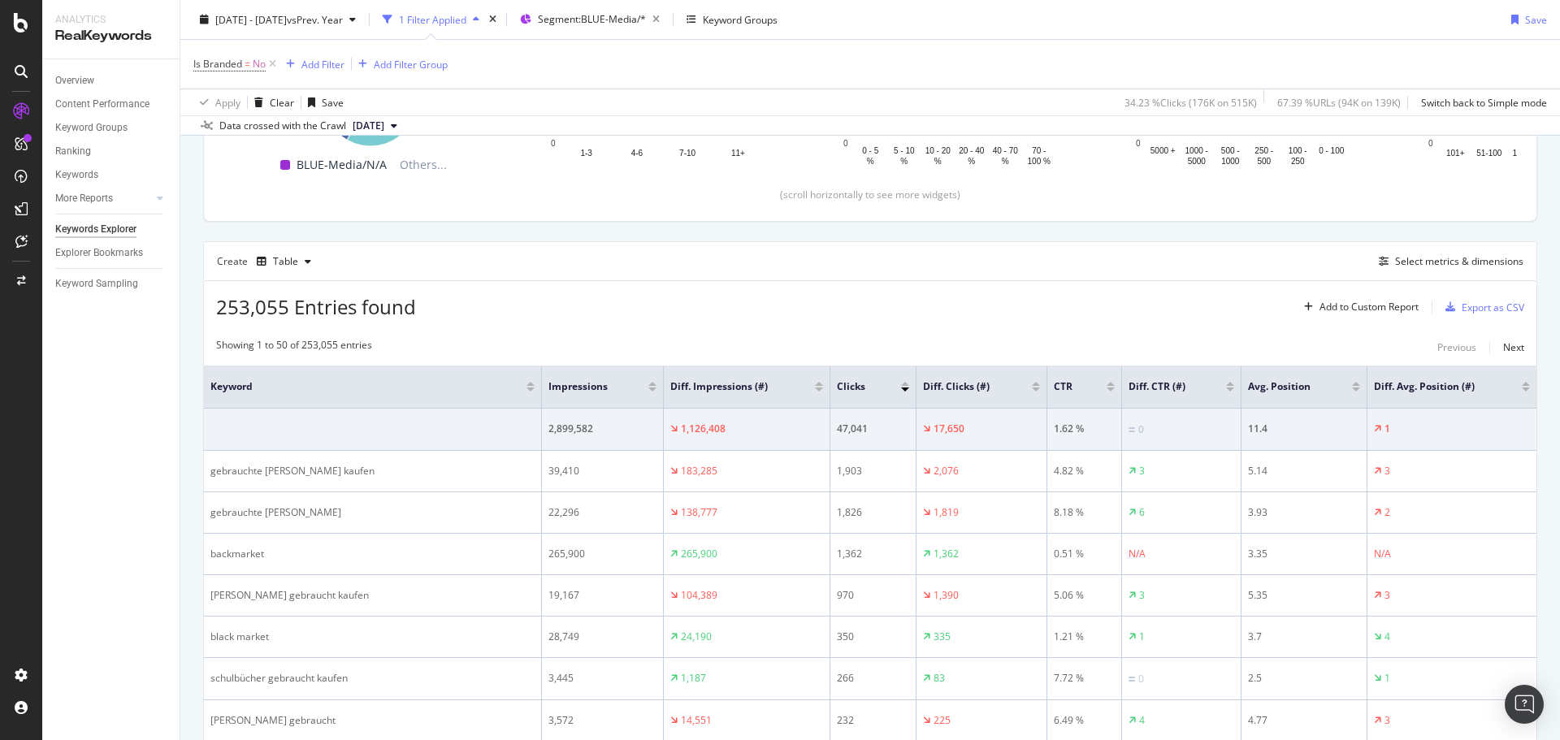
scroll to position [321, 0]
click at [815, 382] on div at bounding box center [819, 381] width 8 height 4
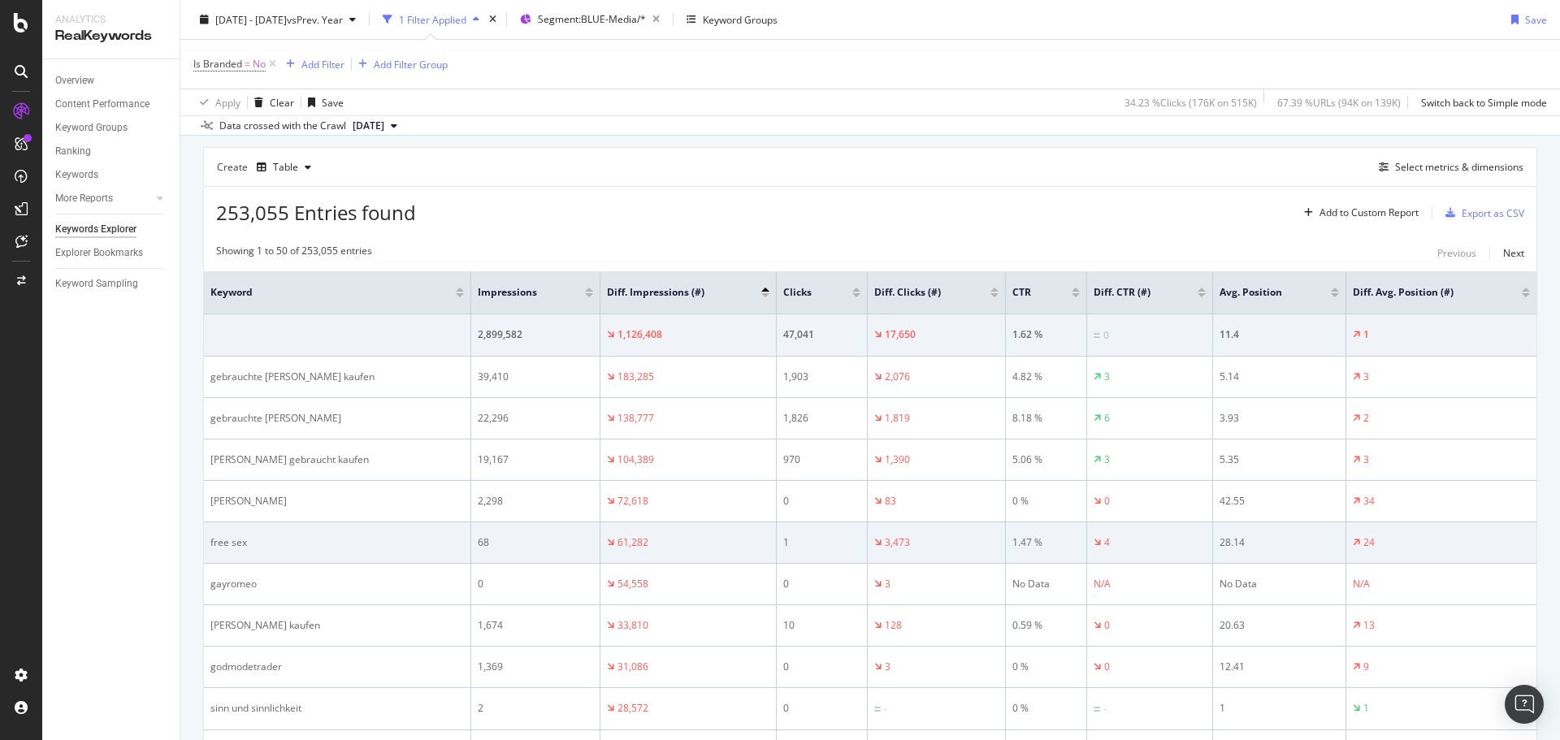
scroll to position [252, 0]
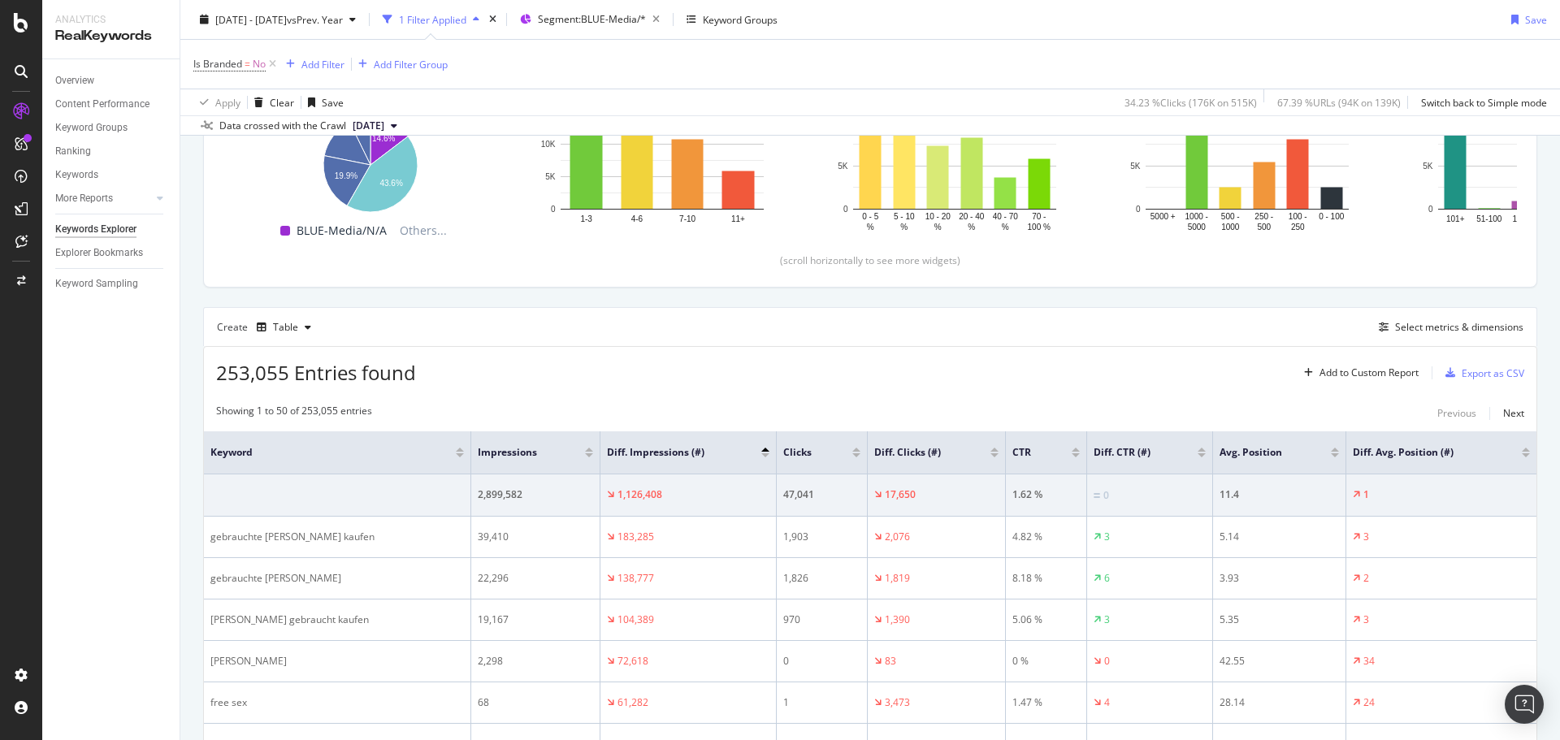
click at [993, 455] on div at bounding box center [995, 455] width 8 height 4
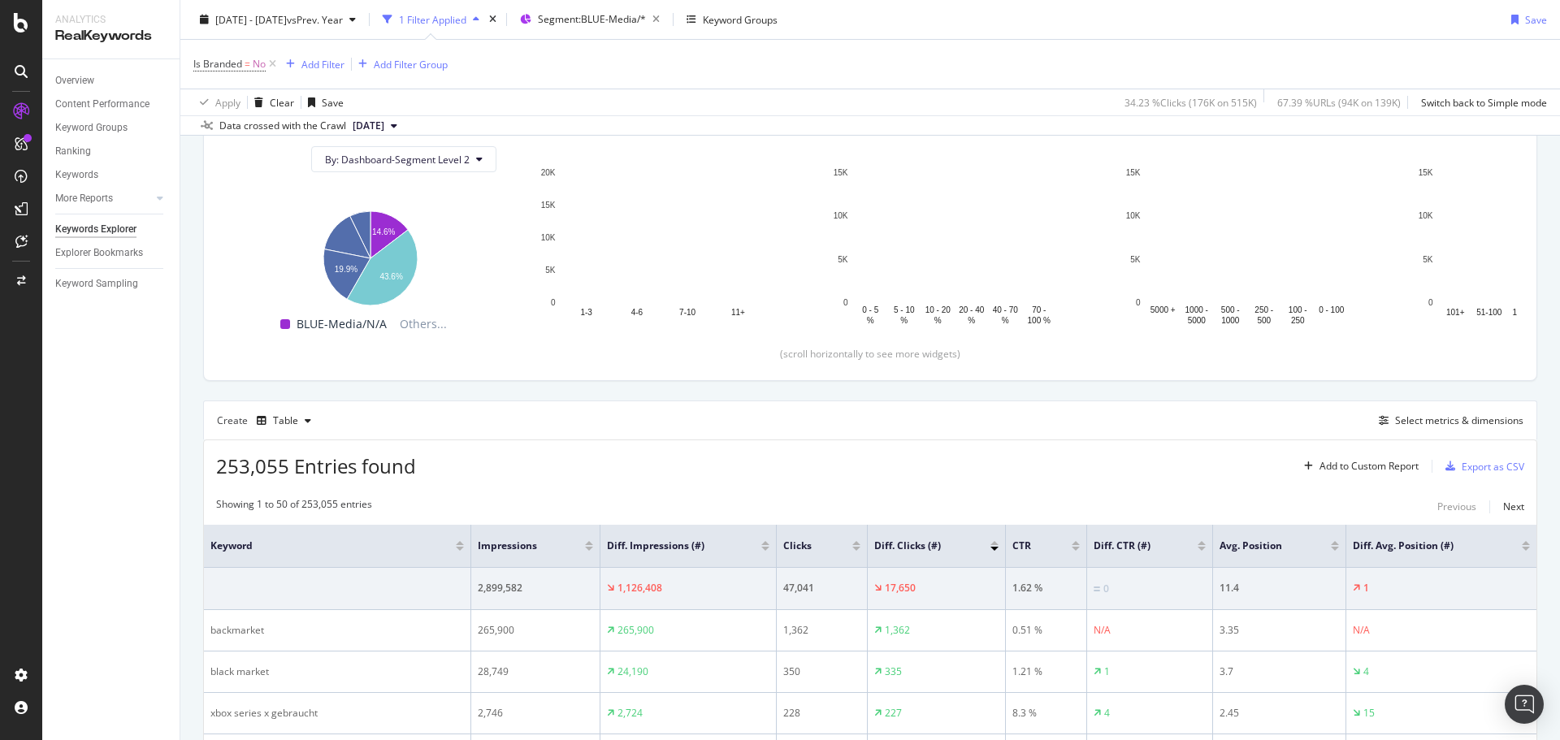
scroll to position [252, 0]
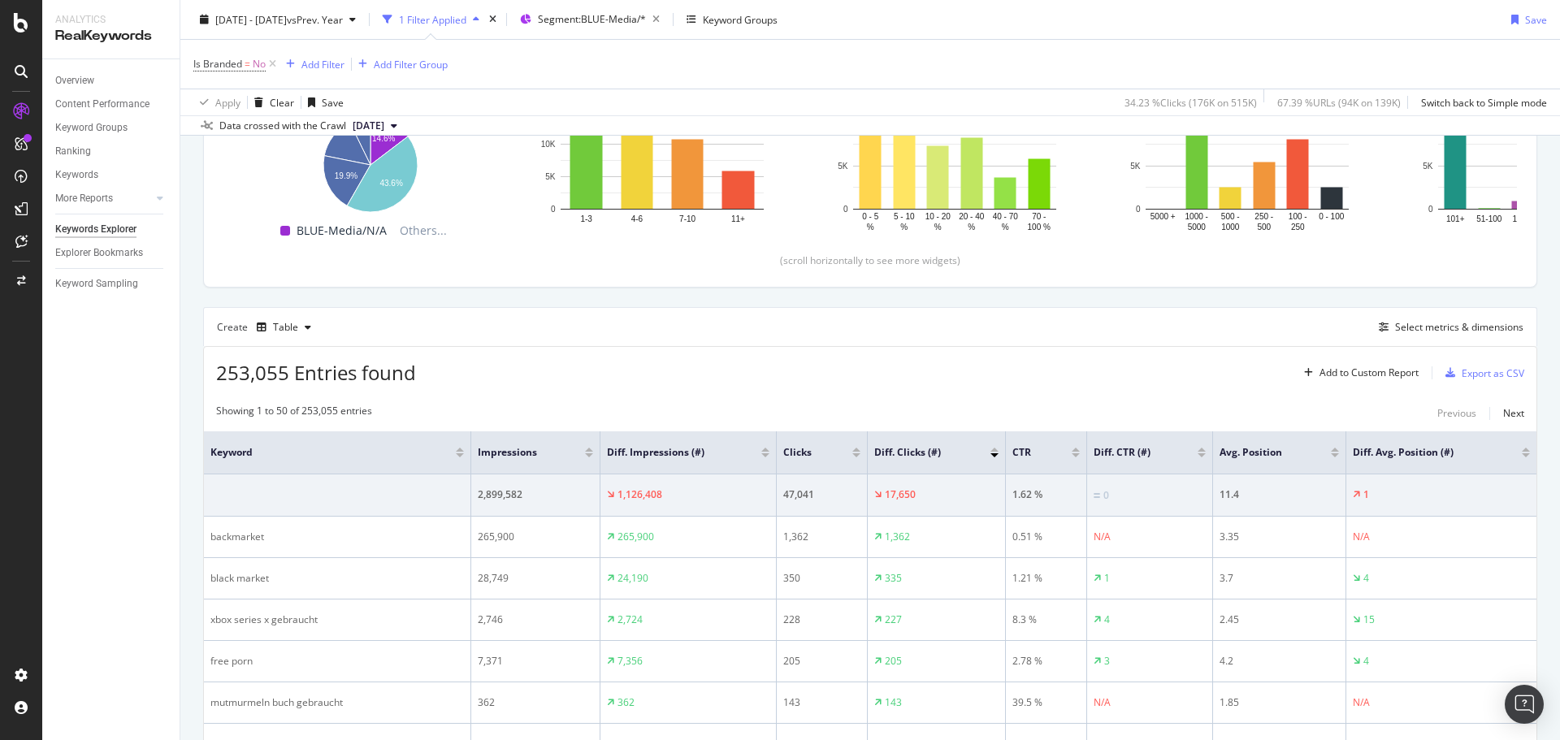
click at [998, 449] on div at bounding box center [995, 450] width 8 height 4
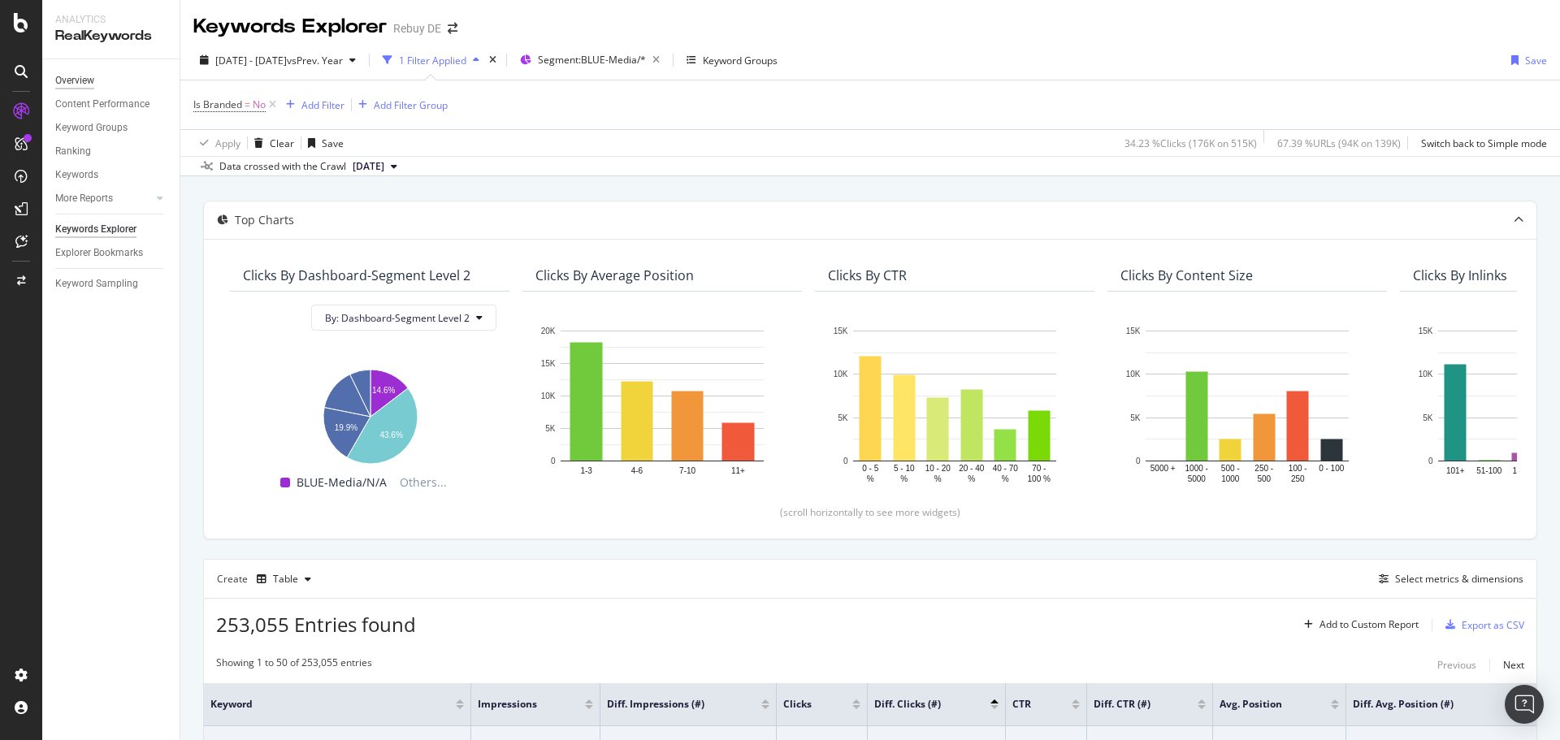
click at [76, 87] on div "Overview" at bounding box center [74, 80] width 39 height 17
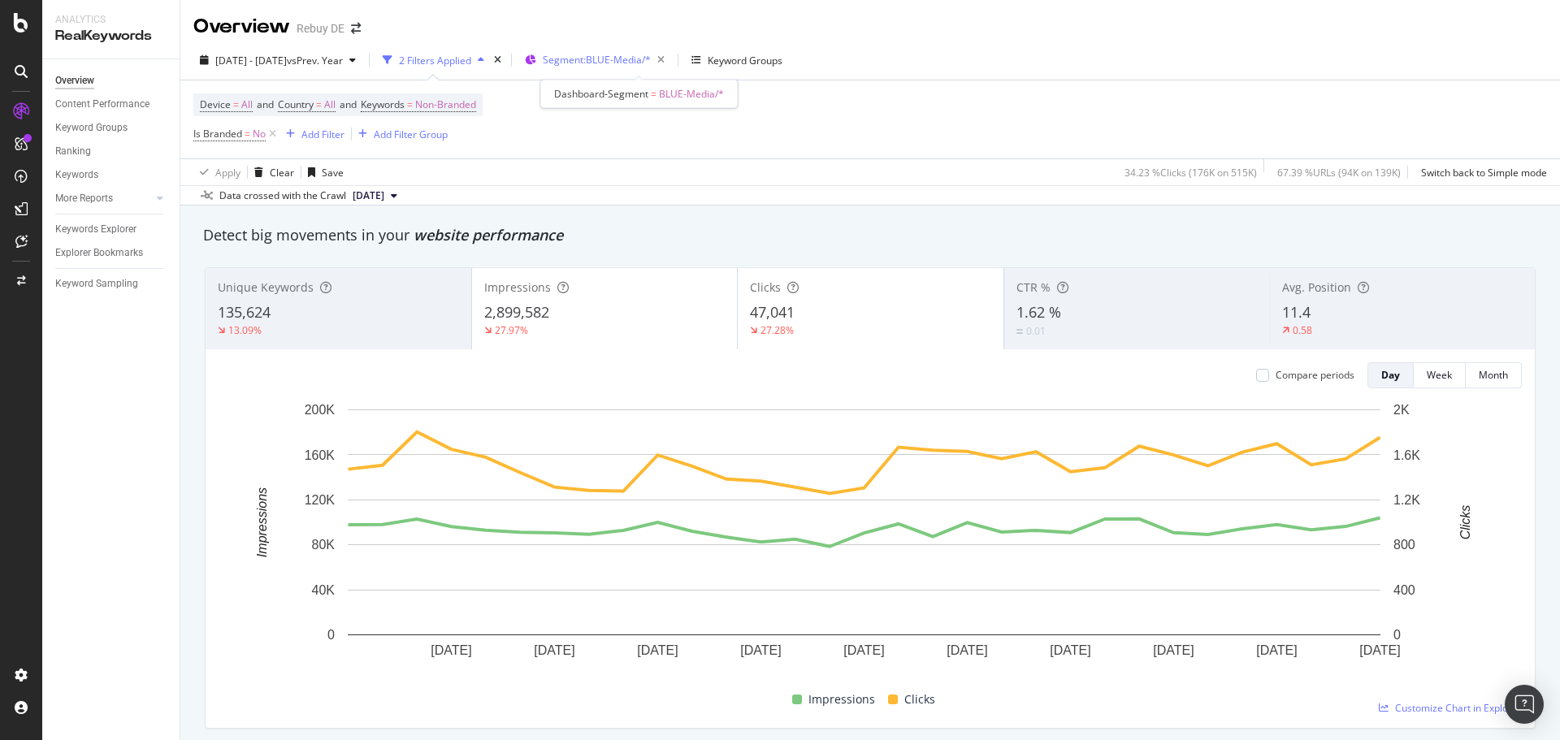
click at [641, 55] on span "Segment: BLUE-Media/*" at bounding box center [597, 60] width 108 height 14
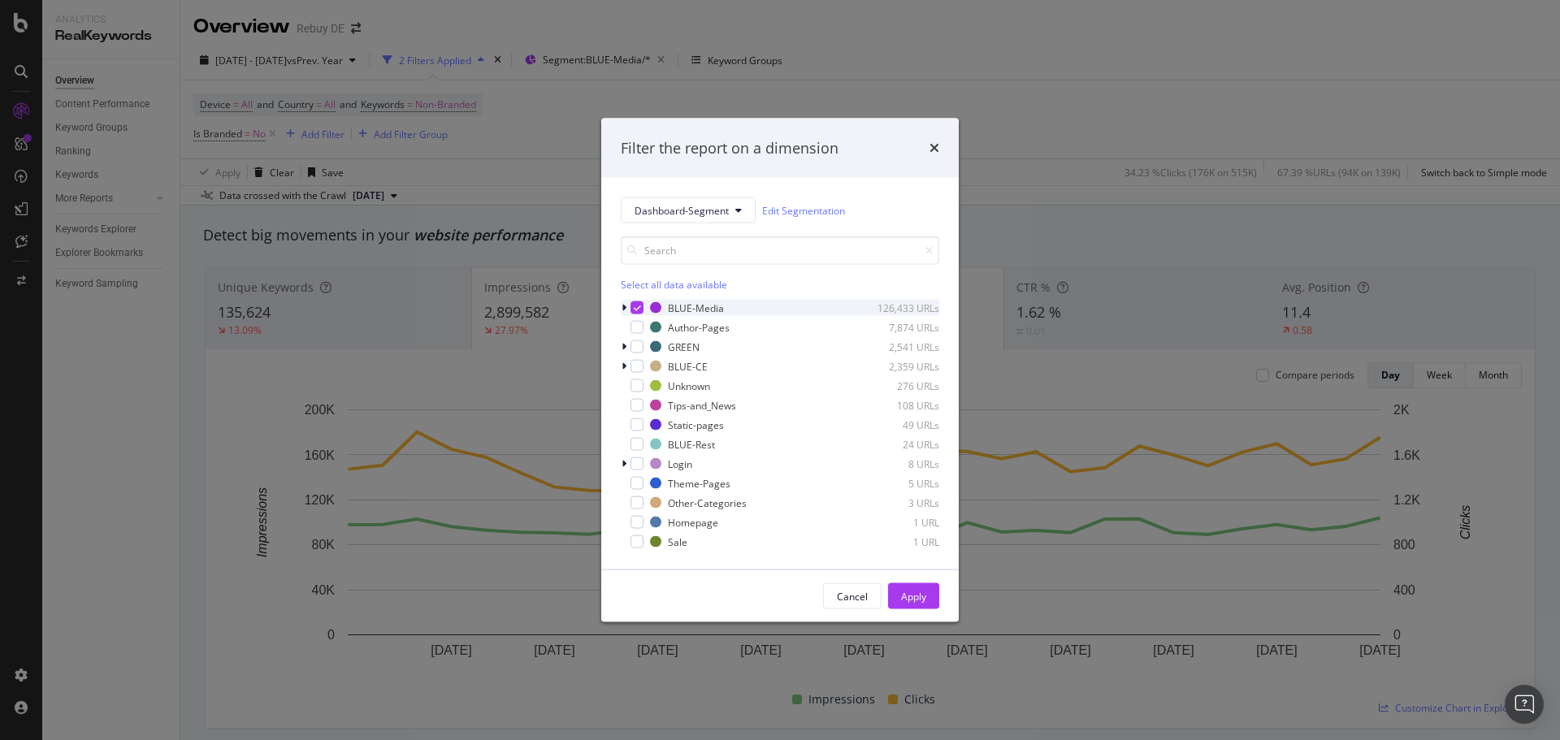
click at [638, 307] on icon "modal" at bounding box center [637, 308] width 7 height 8
click at [643, 348] on div "modal" at bounding box center [637, 347] width 13 height 13
click at [923, 599] on div "Apply" at bounding box center [913, 596] width 25 height 14
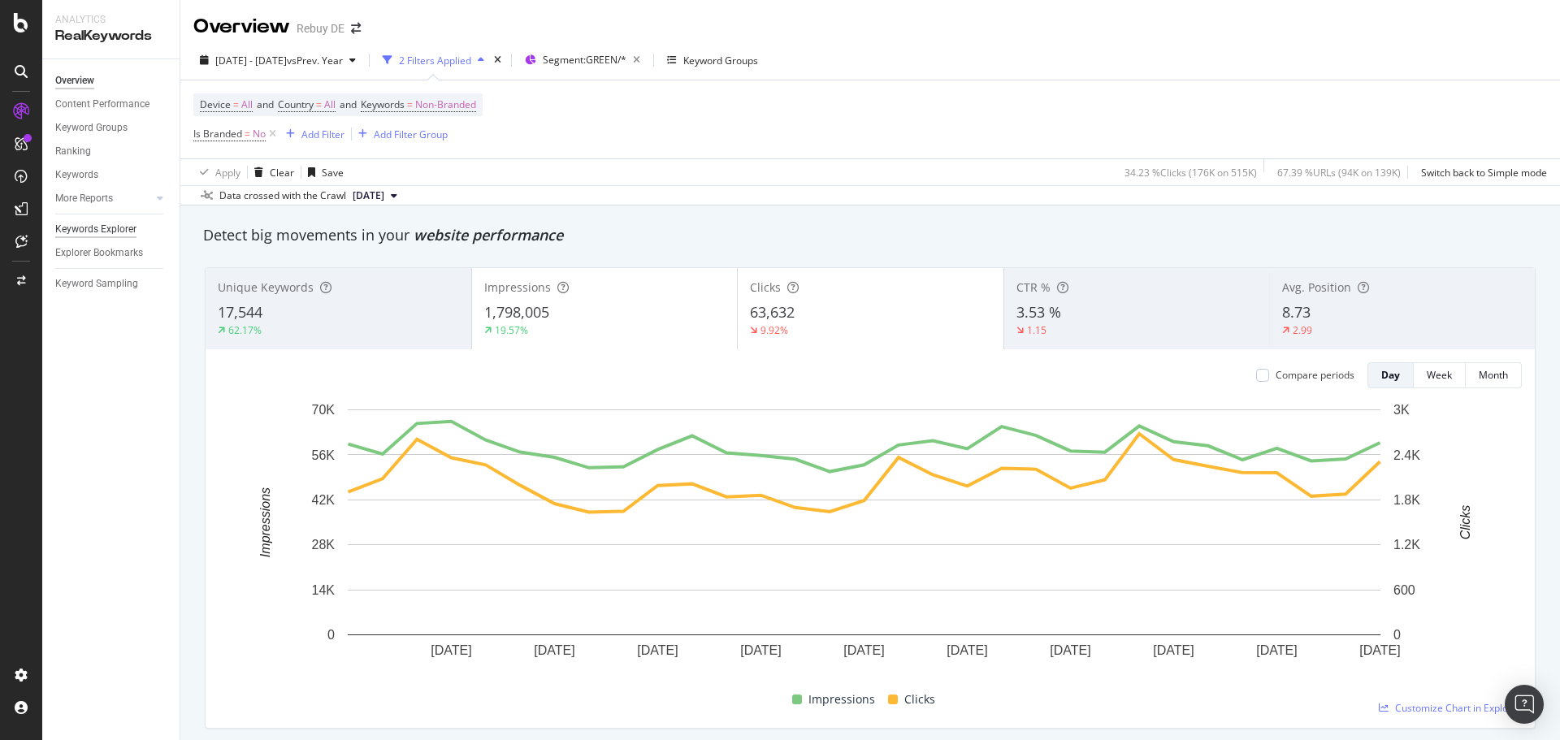
click at [85, 227] on div "Keywords Explorer" at bounding box center [95, 229] width 81 height 17
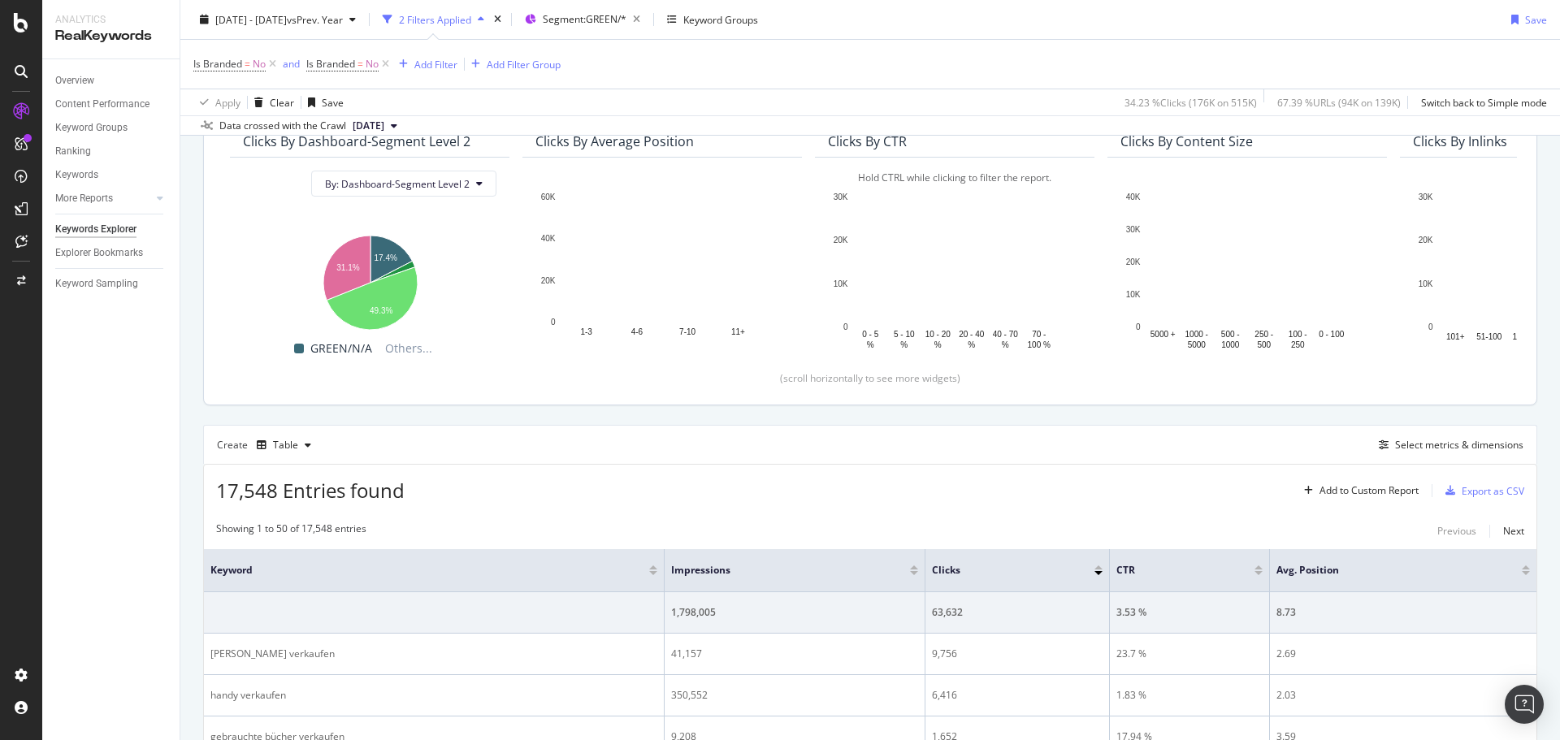
scroll to position [325, 0]
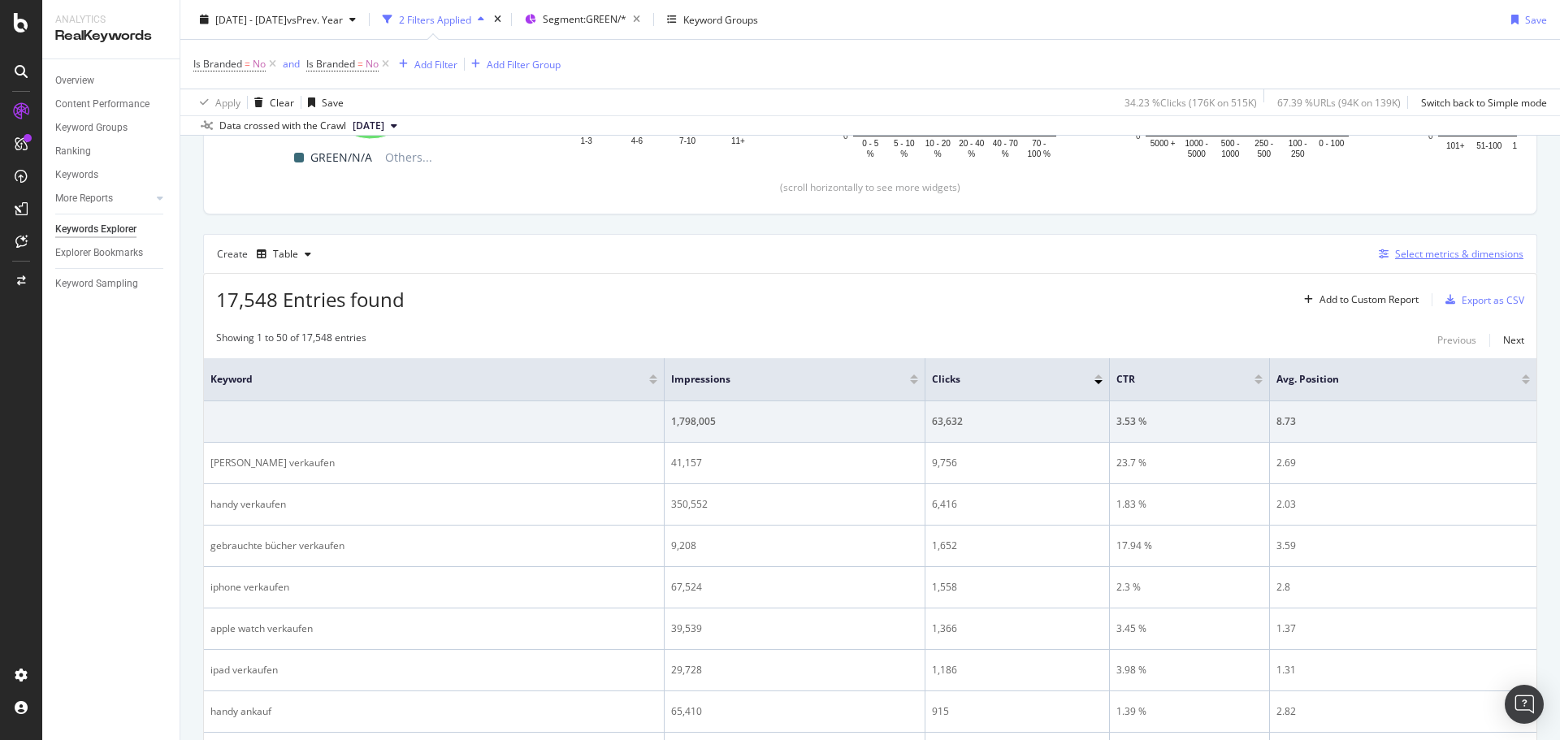
click at [1429, 247] on div "Select metrics & dimensions" at bounding box center [1459, 254] width 128 height 14
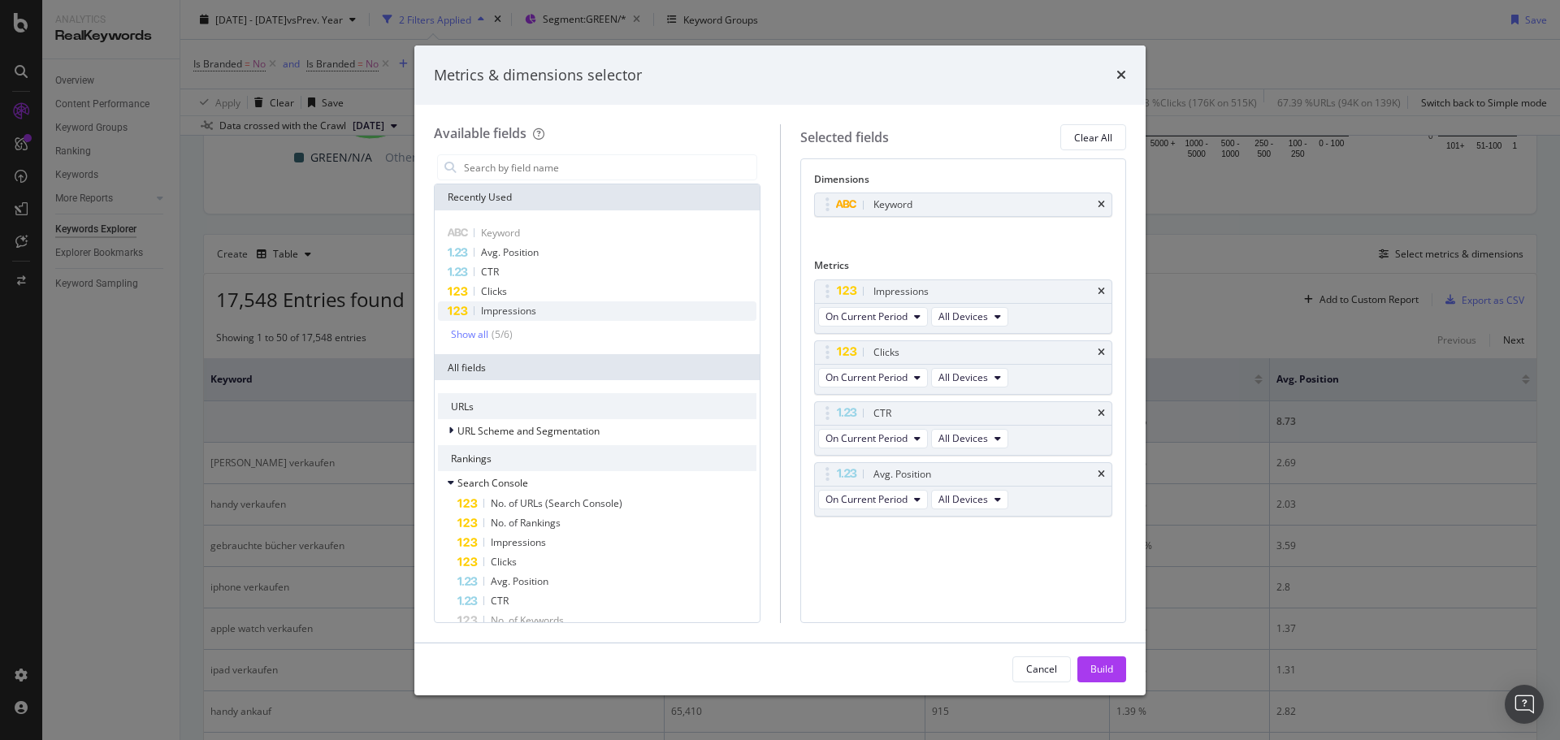
click at [507, 313] on span "Impressions" at bounding box center [508, 311] width 55 height 14
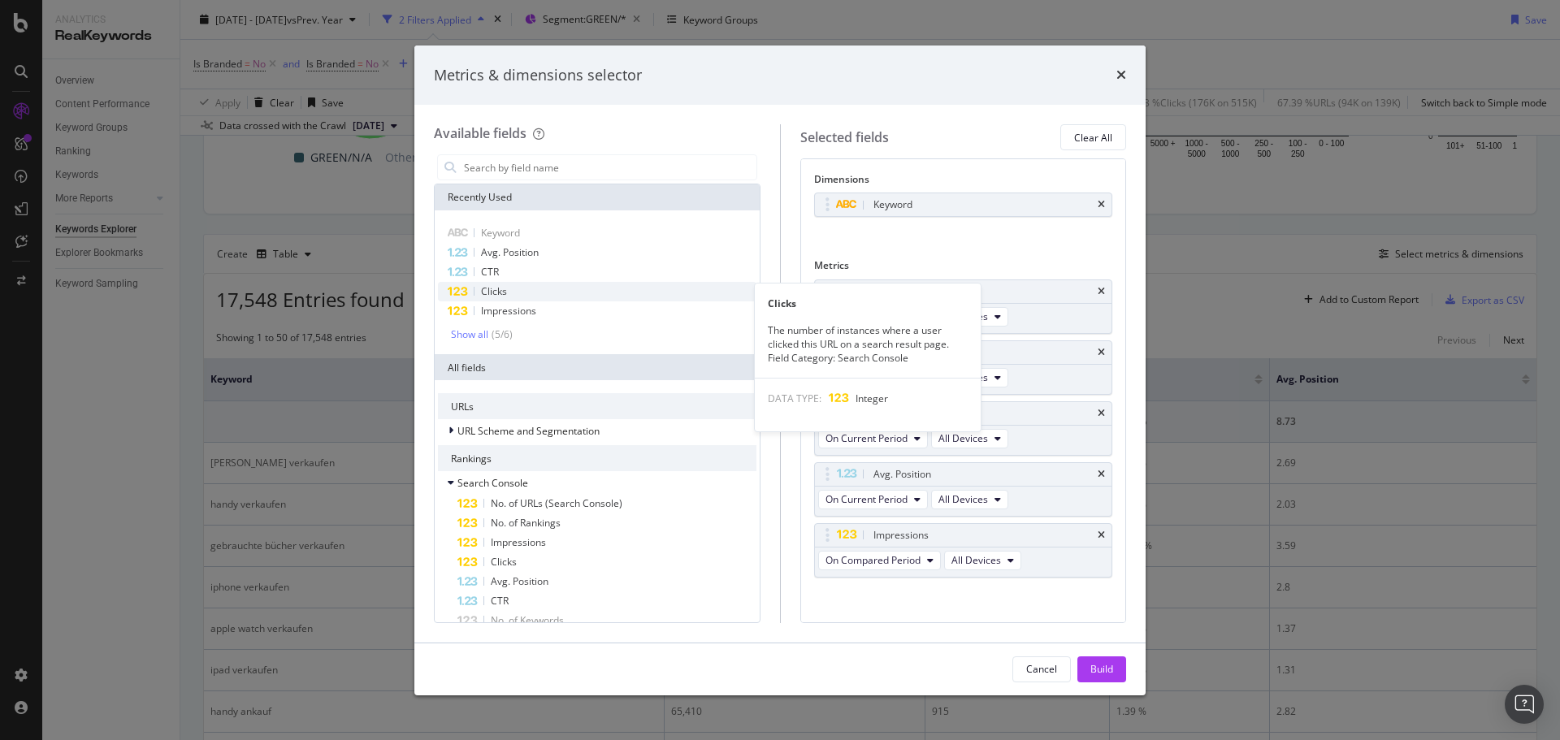
click at [490, 291] on span "Clicks" at bounding box center [494, 291] width 26 height 14
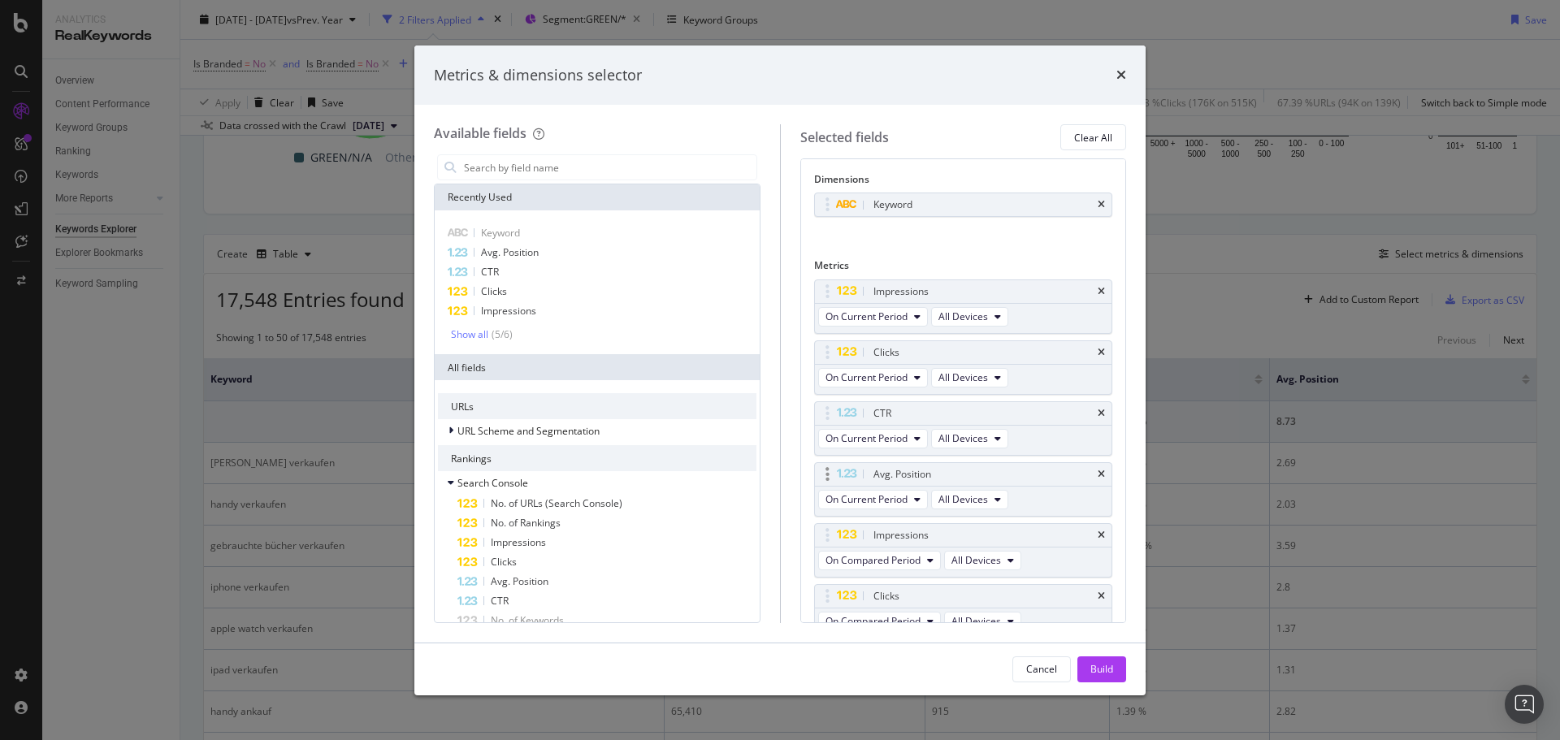
scroll to position [16, 0]
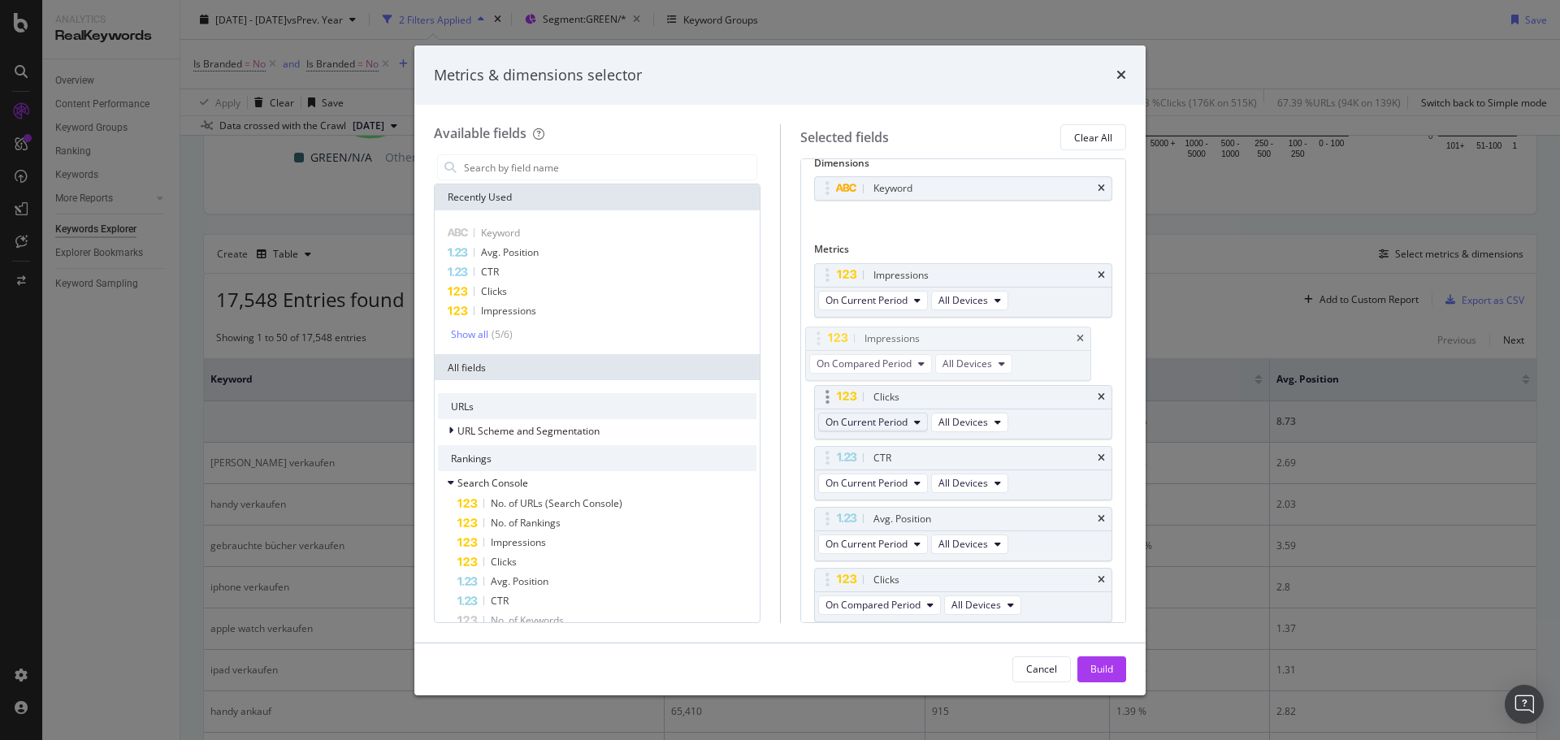
drag, startPoint x: 835, startPoint y: 496, endPoint x: 882, endPoint y: 414, distance: 94.7
click at [824, 341] on body "Analytics RealKeywords Overview Content Performance Keyword Groups Ranking Keyw…" at bounding box center [780, 370] width 1560 height 740
drag, startPoint x: 829, startPoint y: 586, endPoint x: 842, endPoint y: 459, distance: 127.4
click at [842, 459] on body "Analytics RealKeywords Overview Content Performance Keyword Groups Ranking Keyw…" at bounding box center [780, 370] width 1560 height 740
click at [857, 366] on span "On Compared Period" at bounding box center [873, 361] width 95 height 14
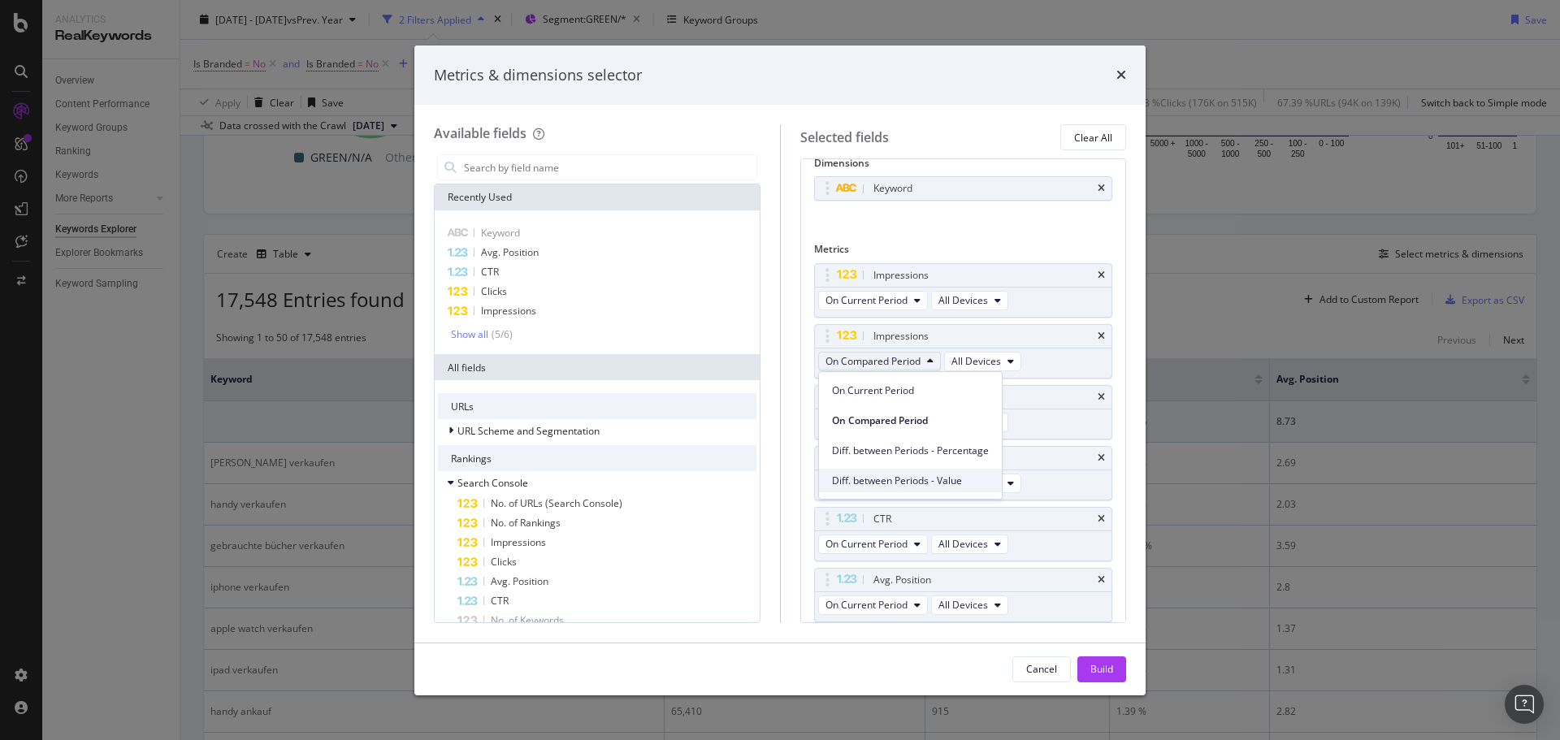
click at [927, 488] on div "Diff. between Periods - Value" at bounding box center [910, 481] width 183 height 24
click at [896, 486] on span "On Compared Period" at bounding box center [873, 483] width 95 height 14
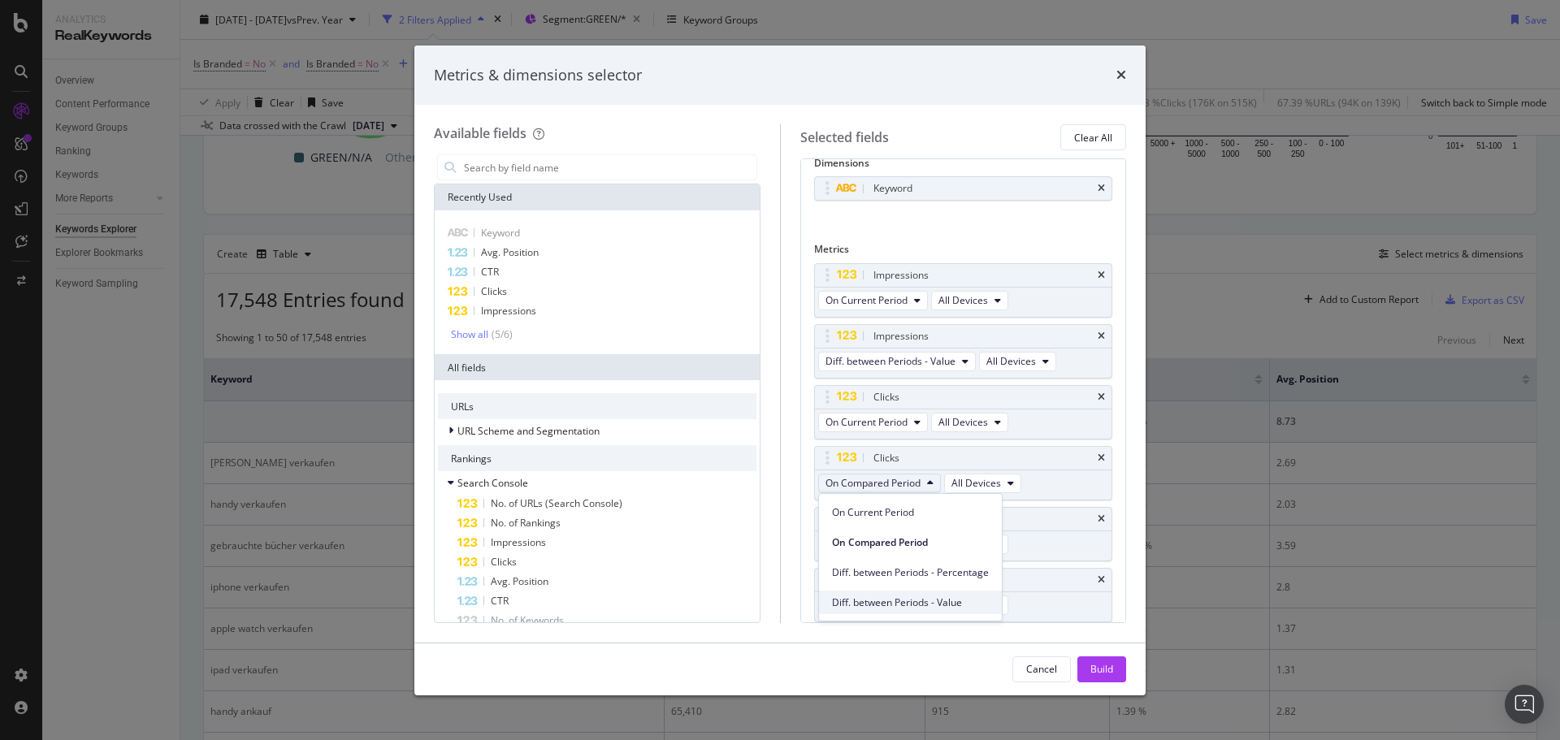
click at [915, 599] on span "Diff. between Periods - Value" at bounding box center [910, 603] width 157 height 15
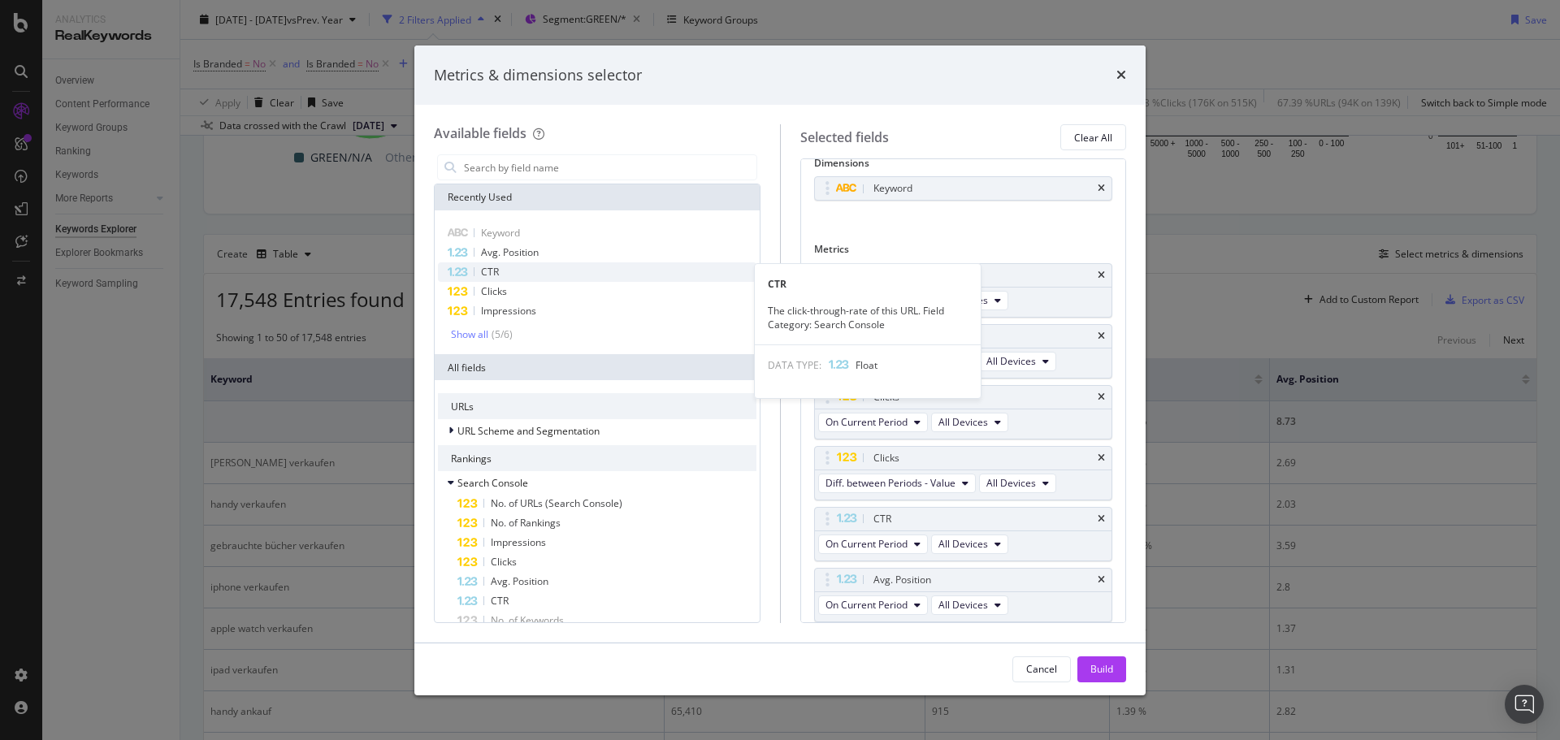
click at [488, 267] on span "CTR" at bounding box center [490, 272] width 18 height 14
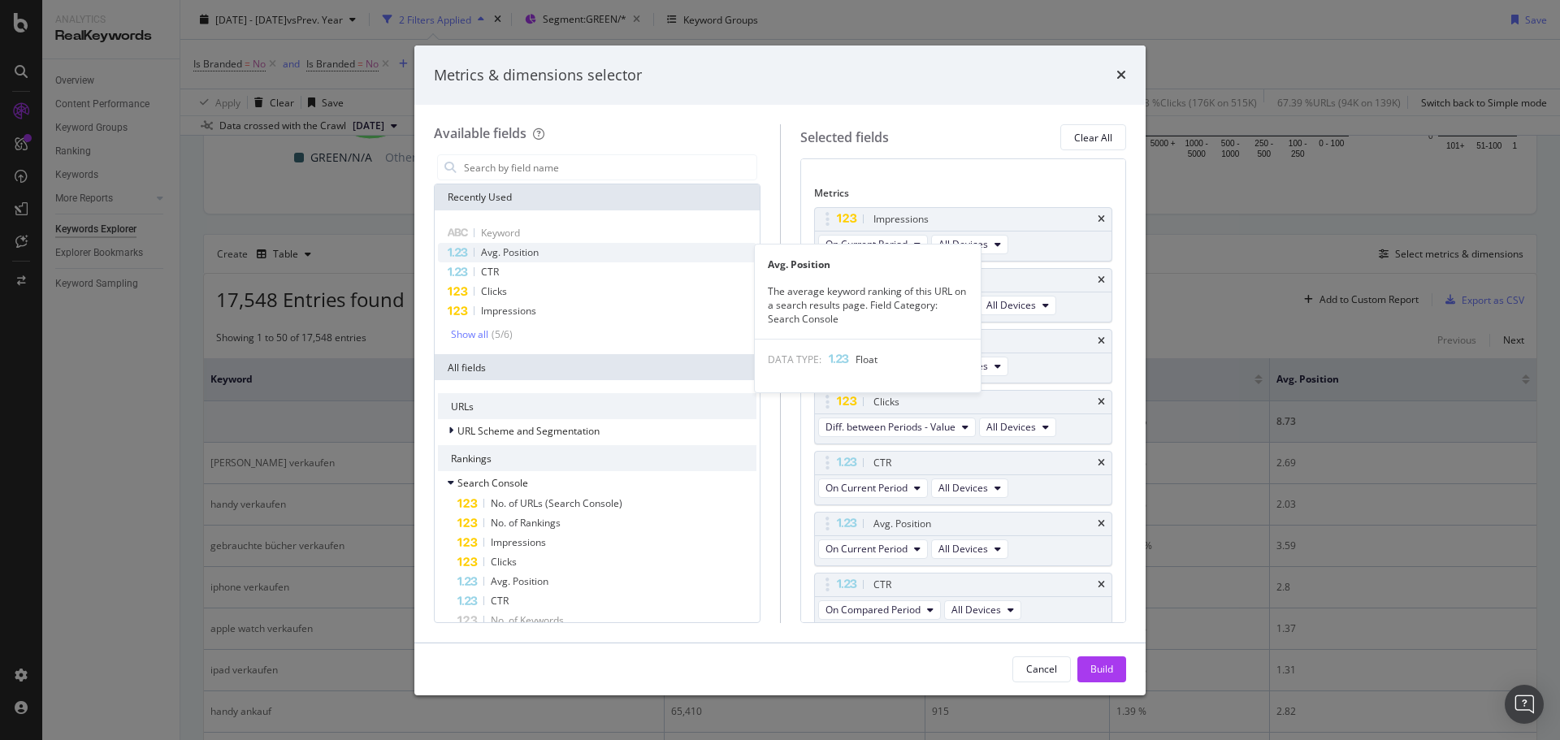
drag, startPoint x: 492, startPoint y: 251, endPoint x: 592, endPoint y: 280, distance: 104.2
click at [492, 251] on span "Avg. Position" at bounding box center [510, 252] width 58 height 14
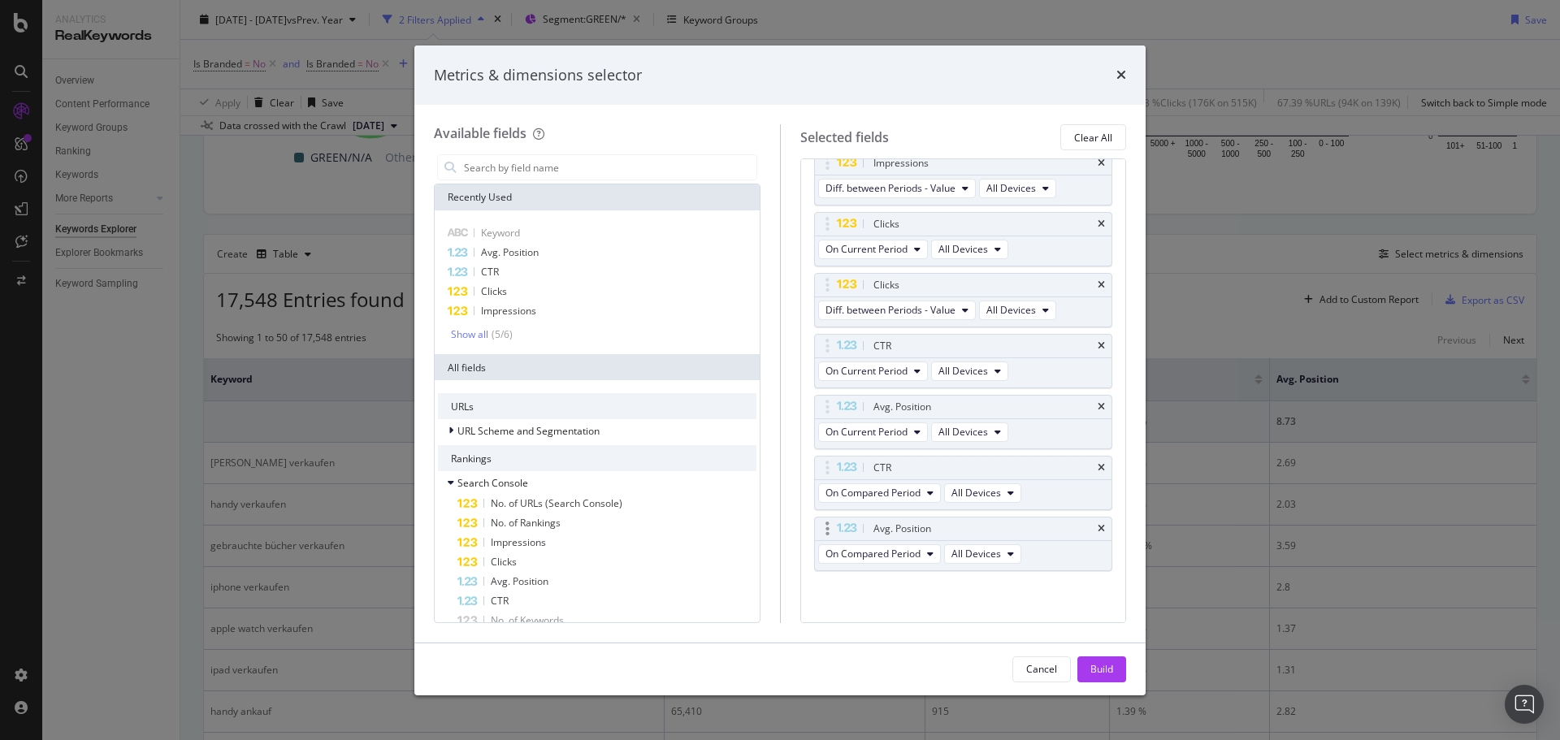
scroll to position [193, 0]
drag, startPoint x: 830, startPoint y: 461, endPoint x: 810, endPoint y: 386, distance: 77.3
click at [810, 386] on body "Analytics RealKeywords Overview Content Performance Keyword Groups Ranking Keyw…" at bounding box center [780, 370] width 1560 height 740
click at [894, 431] on span "On Compared Period" at bounding box center [873, 429] width 95 height 14
drag, startPoint x: 950, startPoint y: 569, endPoint x: 947, endPoint y: 561, distance: 8.8
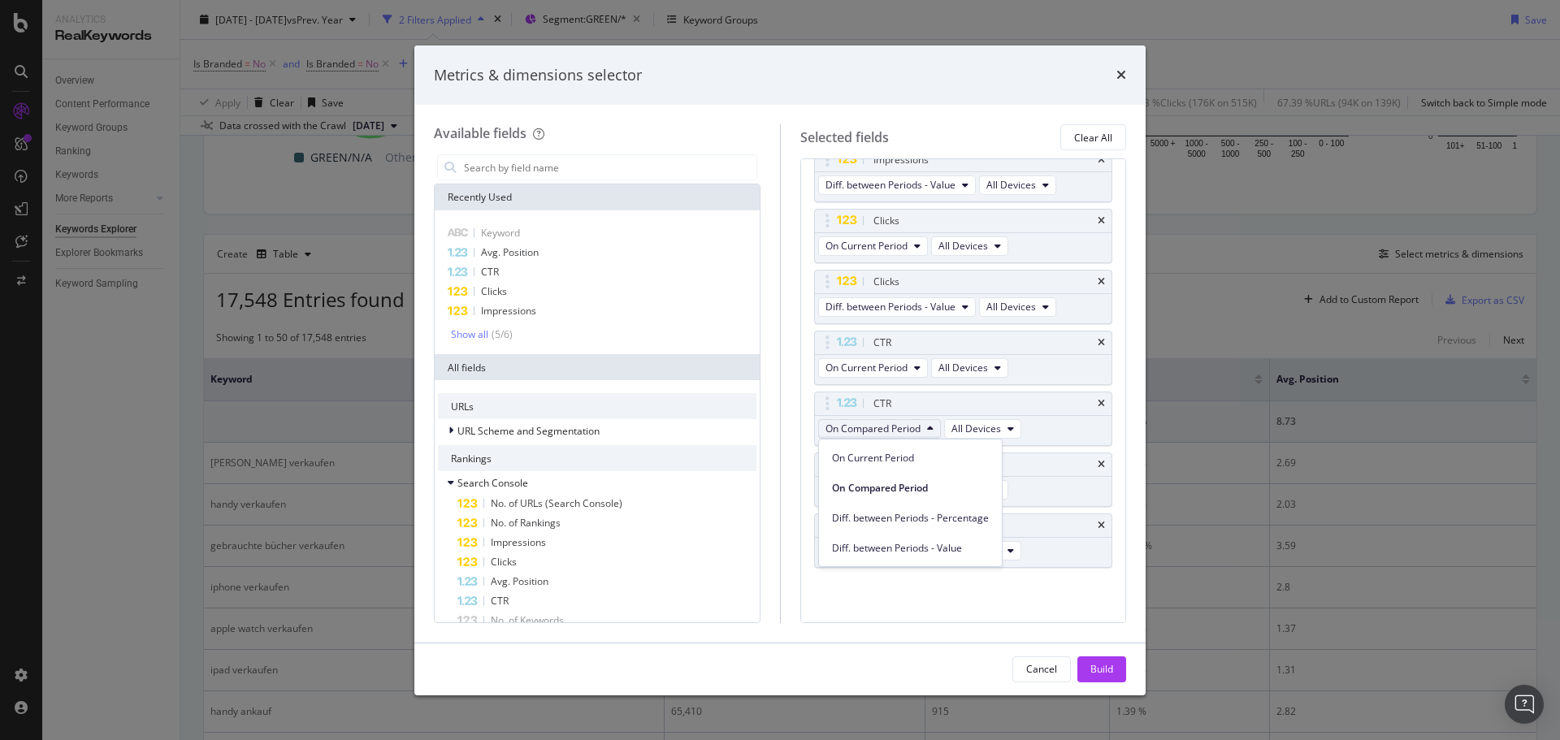
click at [949, 567] on div "Impressions On Current Period All Devices Impressions Diff. between Periods - V…" at bounding box center [963, 345] width 299 height 516
click at [889, 432] on span "On Compared Period" at bounding box center [873, 429] width 95 height 14
click at [923, 542] on span "Diff. between Periods - Value" at bounding box center [910, 548] width 157 height 15
click at [920, 557] on span "On Compared Period" at bounding box center [873, 551] width 95 height 14
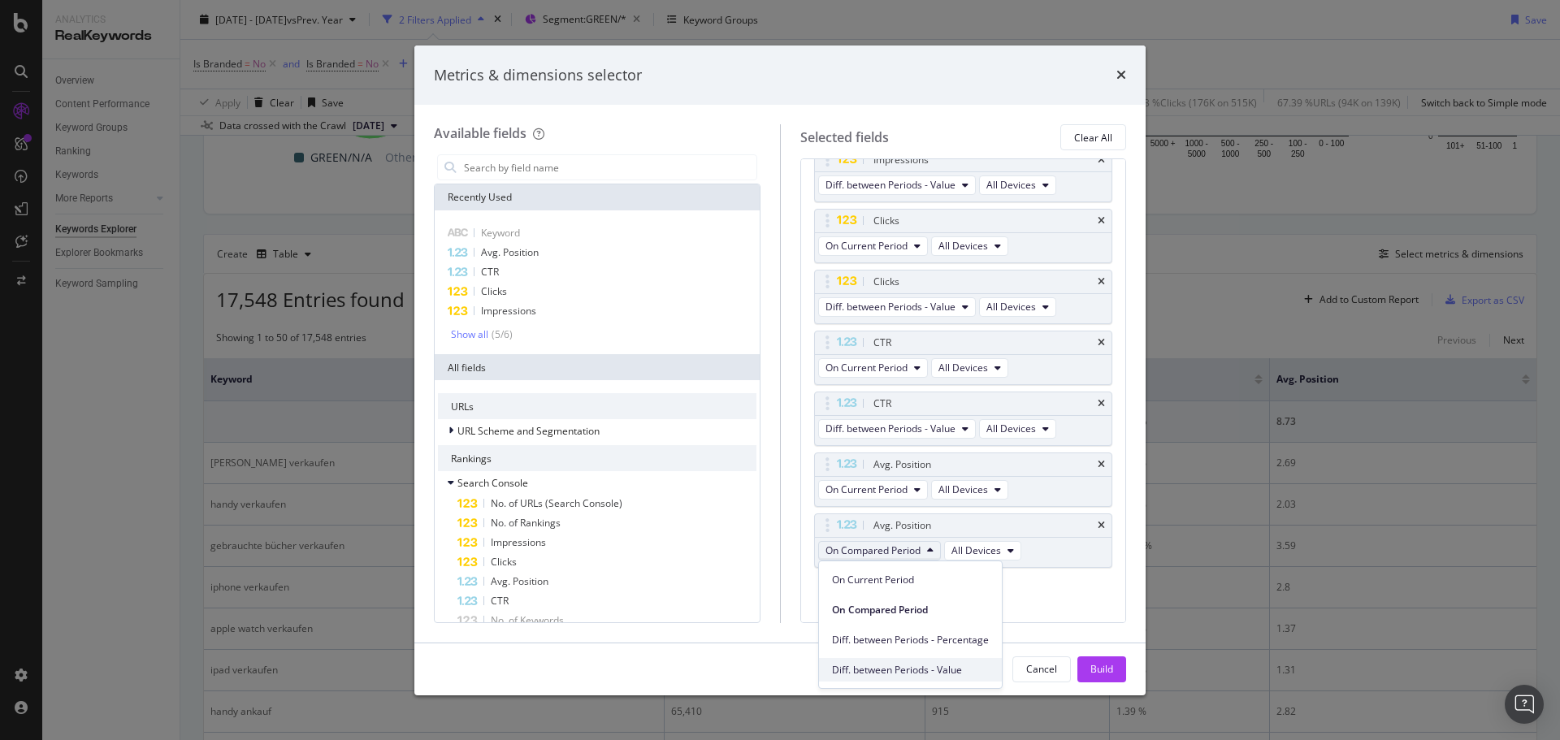
click at [940, 678] on div "Diff. between Periods - Value" at bounding box center [910, 670] width 183 height 24
click at [1088, 675] on button "Build" at bounding box center [1102, 670] width 49 height 26
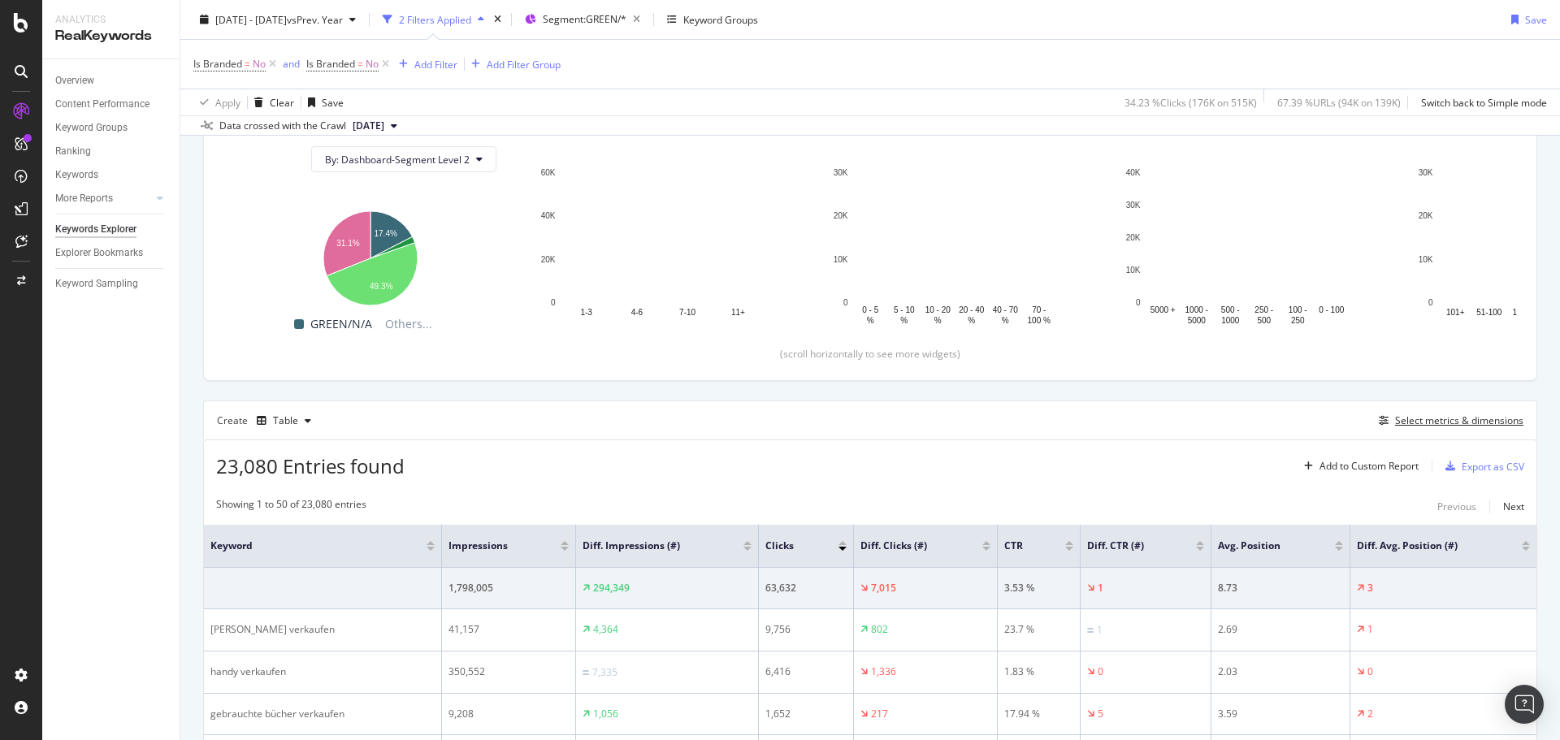
scroll to position [321, 0]
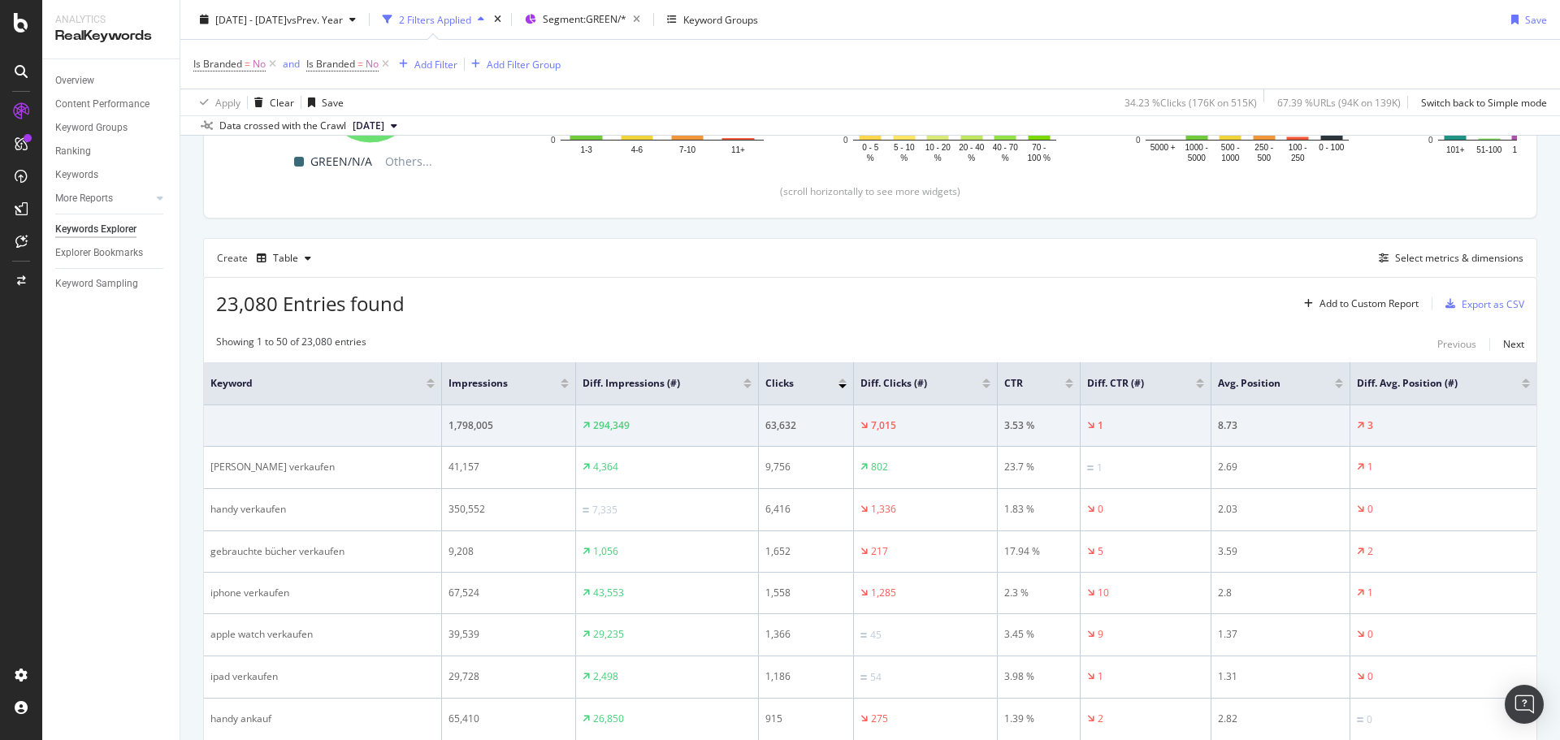
click at [744, 380] on div at bounding box center [748, 381] width 8 height 4
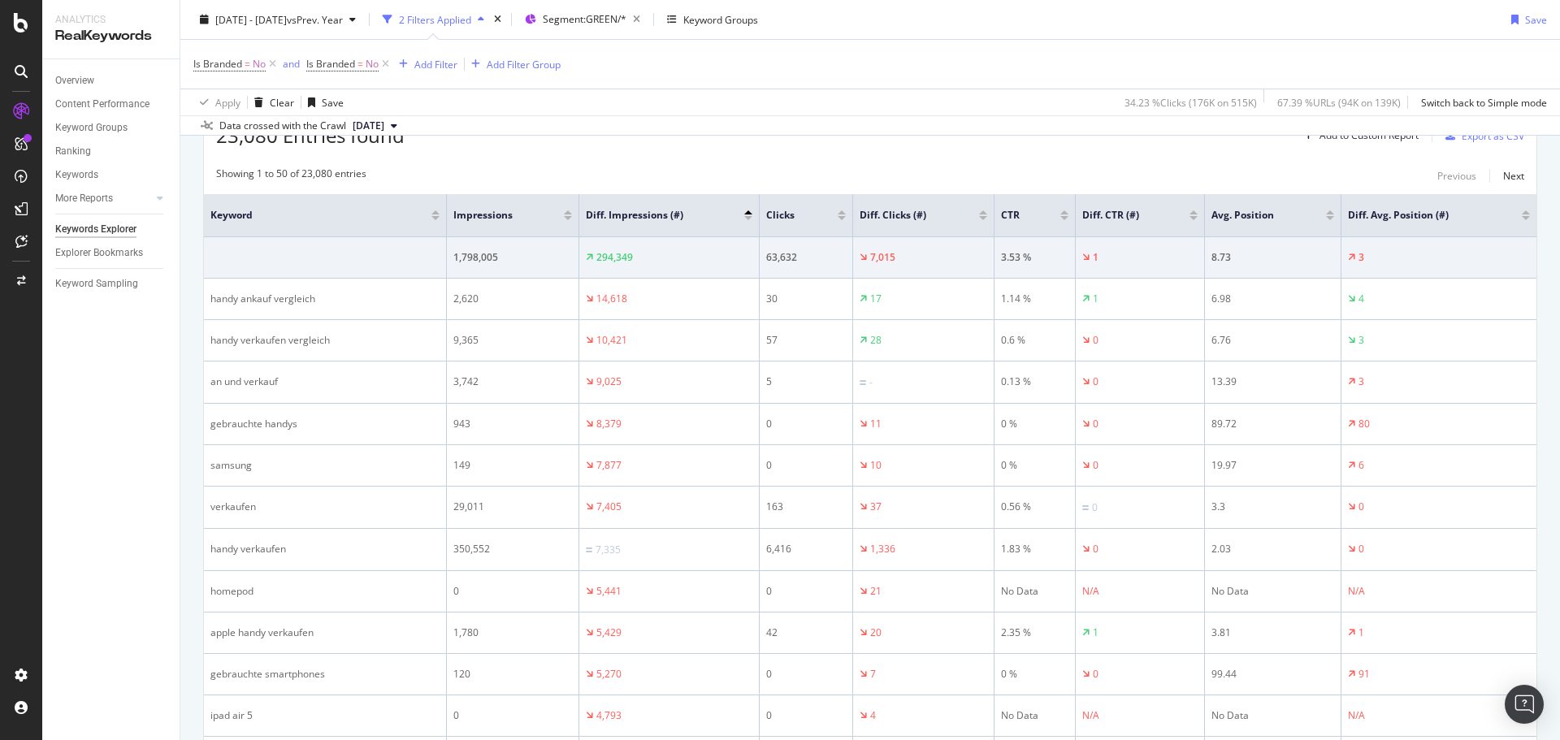
scroll to position [402, 0]
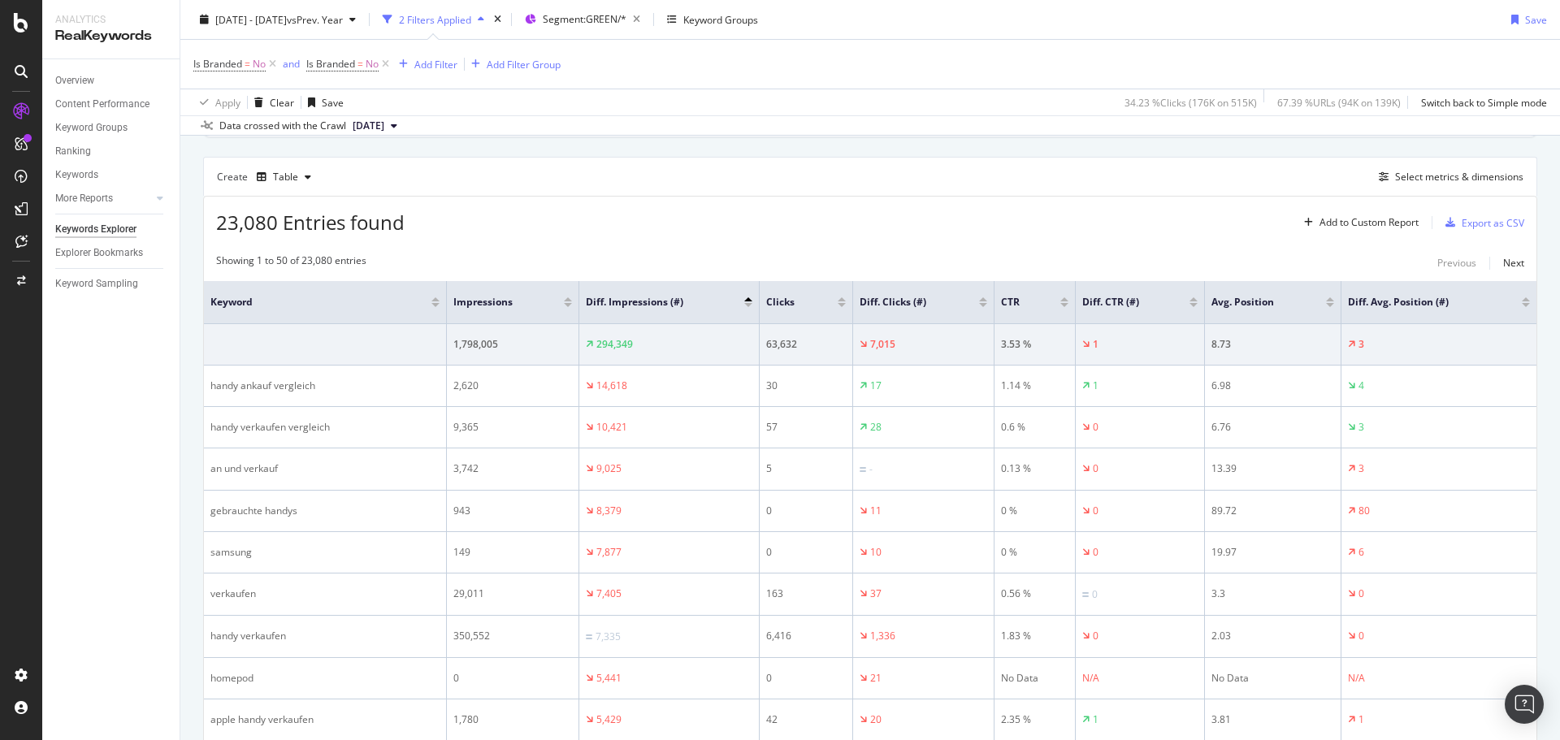
click at [982, 299] on div at bounding box center [983, 299] width 8 height 4
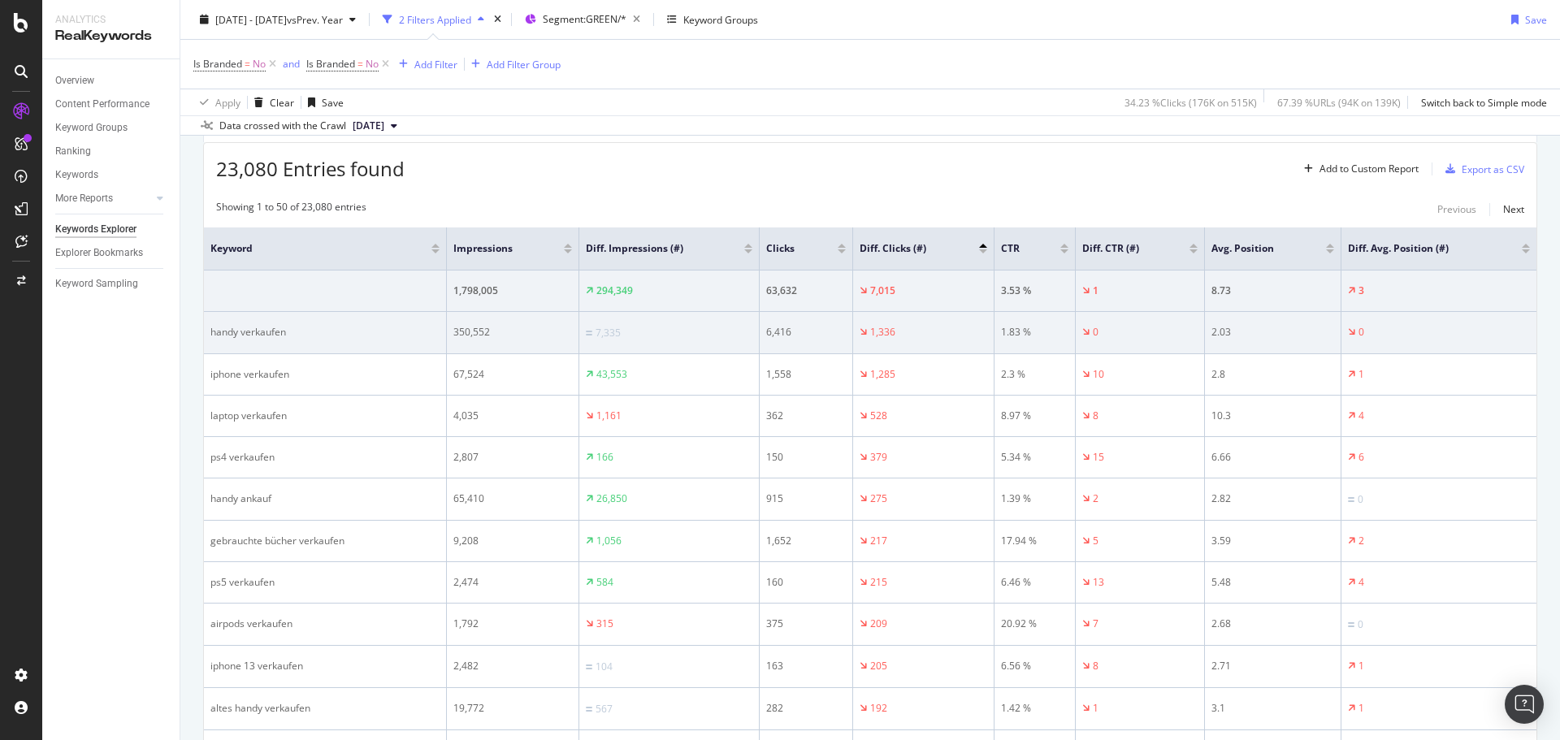
scroll to position [484, 0]
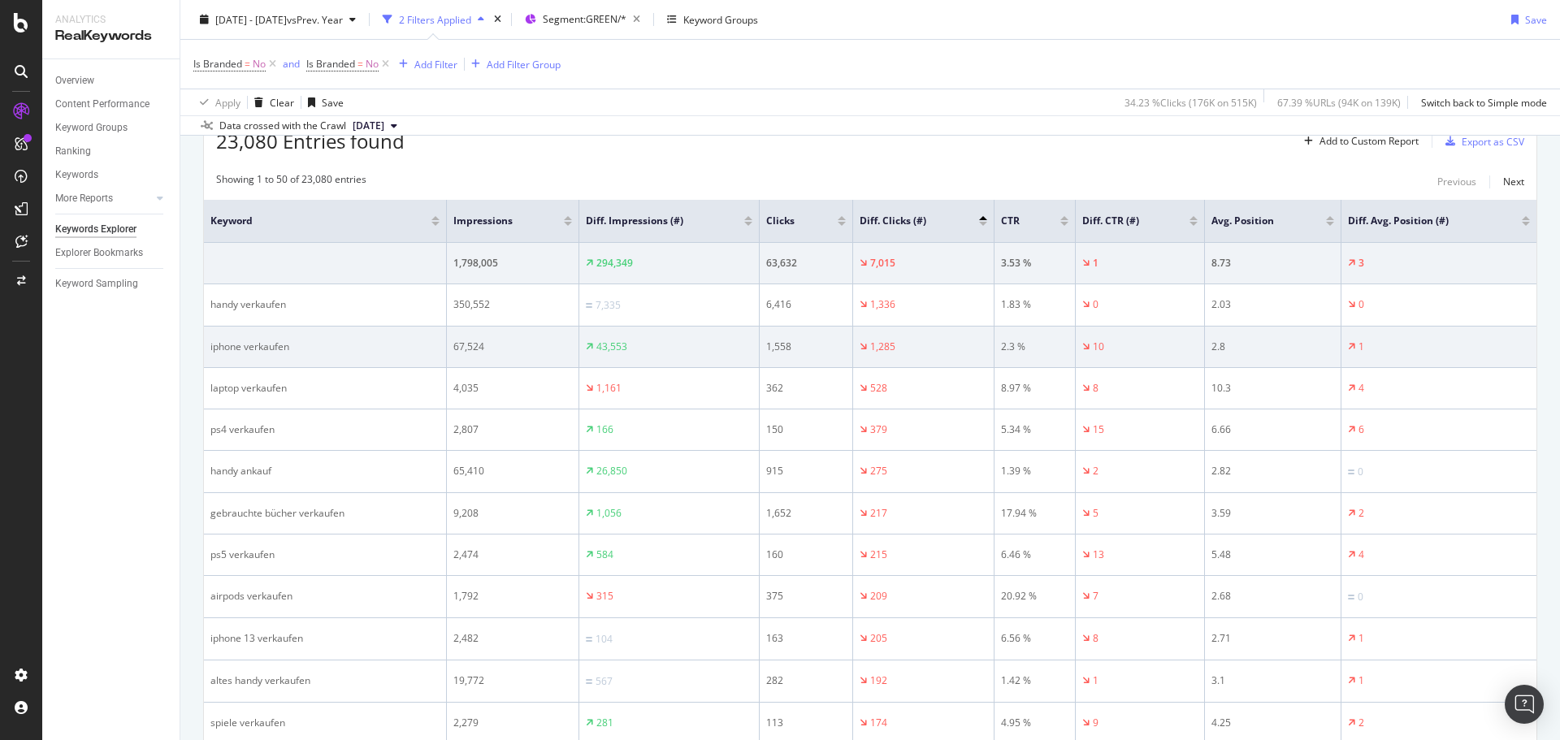
click at [276, 356] on td "iphone verkaufen" at bounding box center [325, 347] width 243 height 41
click at [273, 347] on div "iphone verkaufen" at bounding box center [324, 347] width 229 height 15
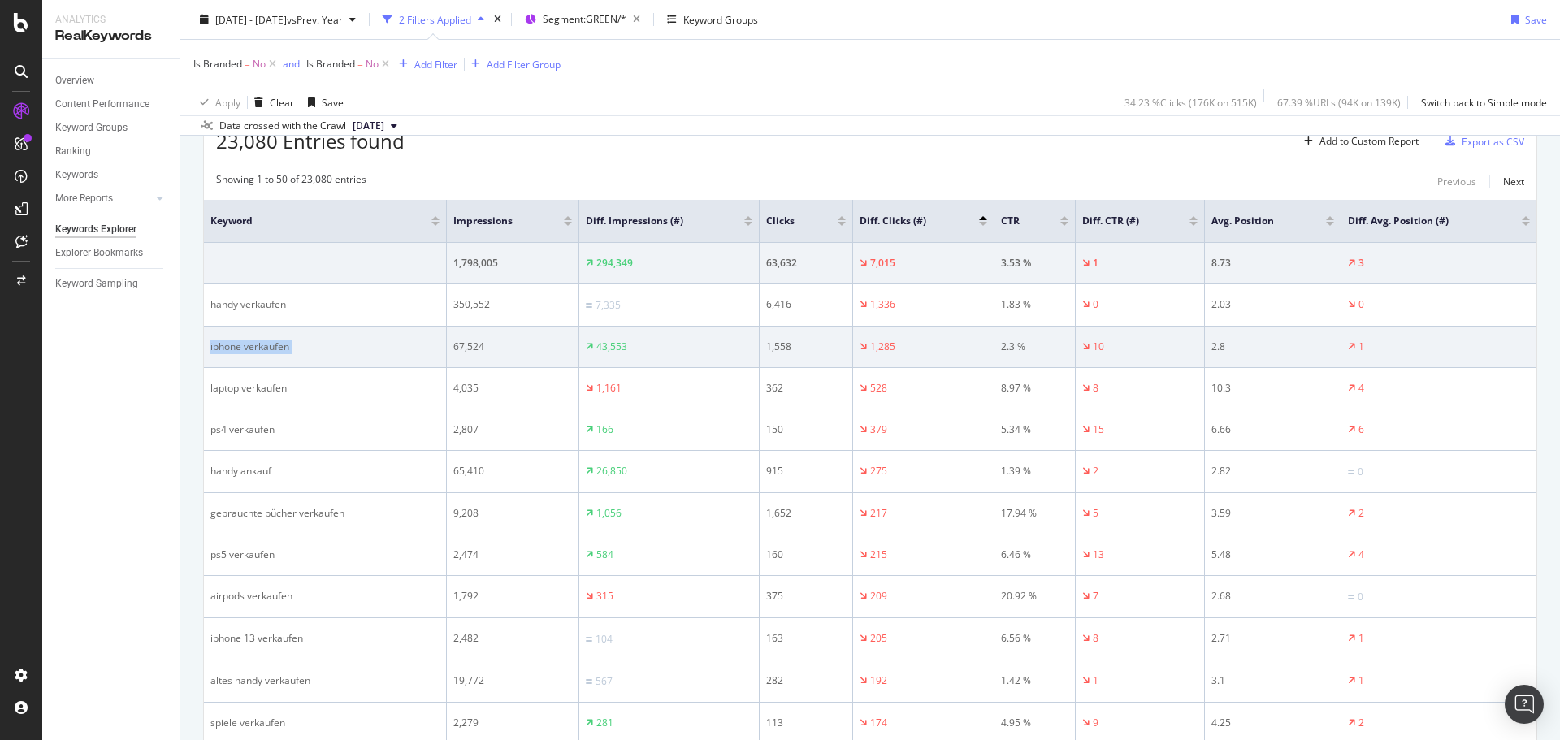
click at [273, 347] on div "iphone verkaufen" at bounding box center [324, 347] width 229 height 15
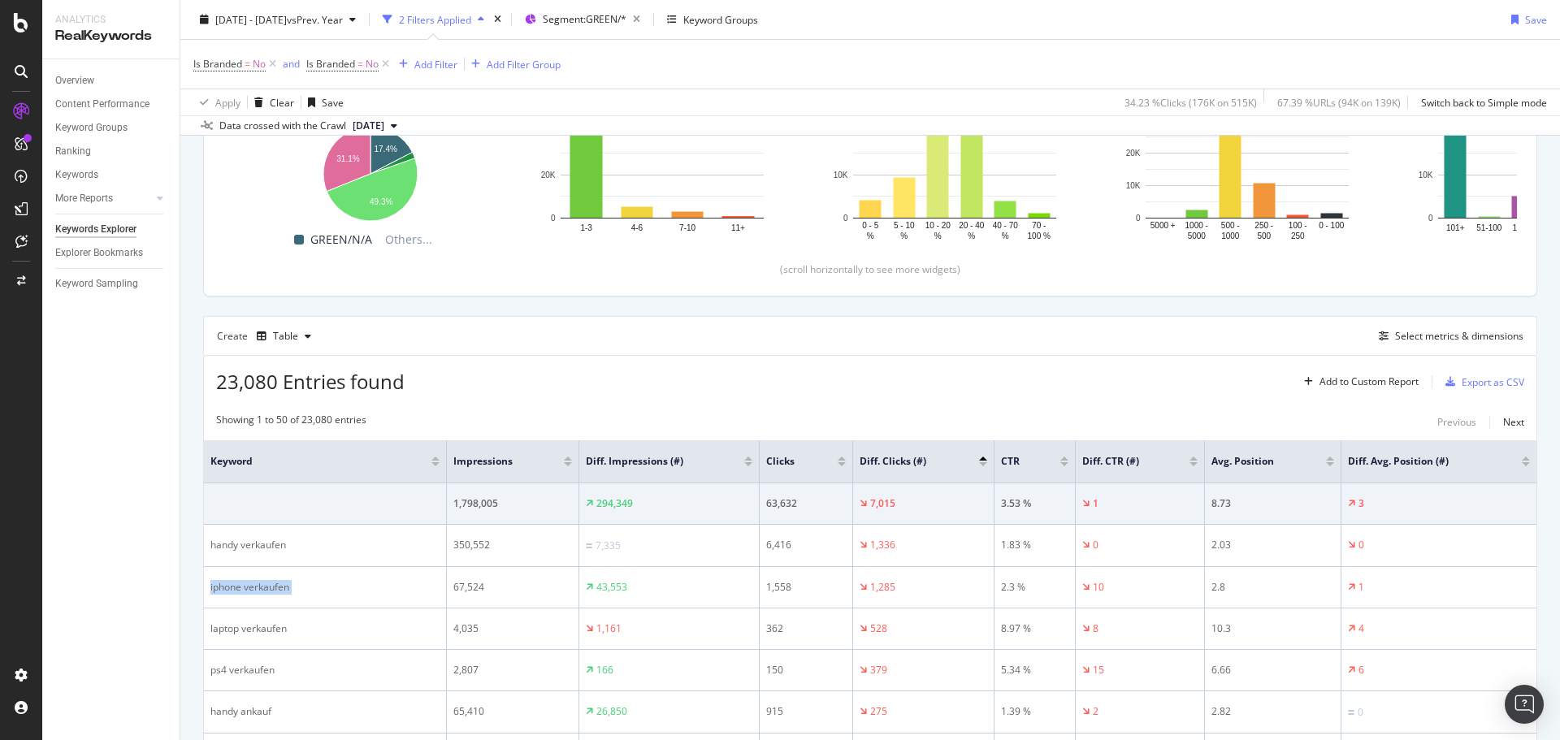
scroll to position [240, 0]
